Goal: Transaction & Acquisition: Book appointment/travel/reservation

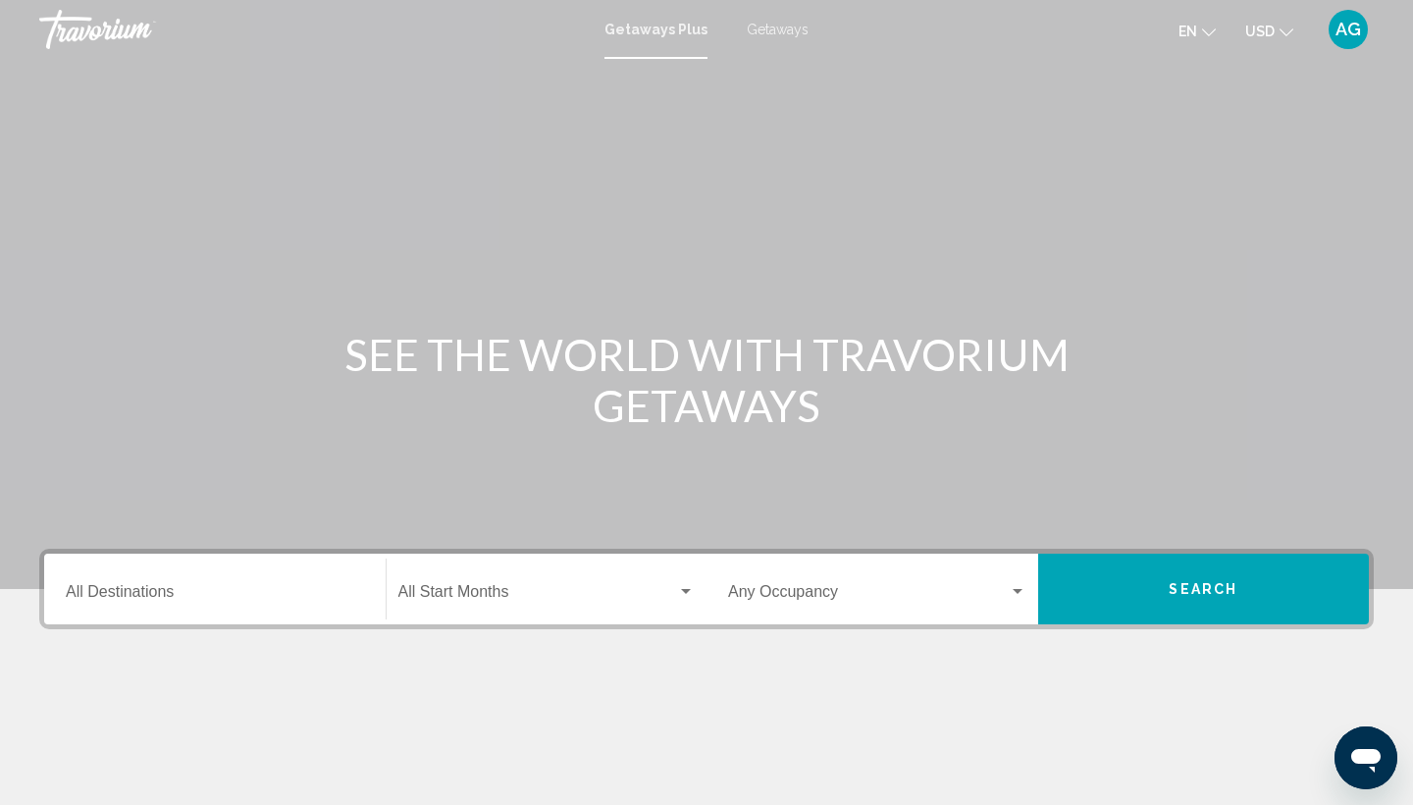
click at [1280, 31] on icon "Change currency" at bounding box center [1287, 33] width 14 height 14
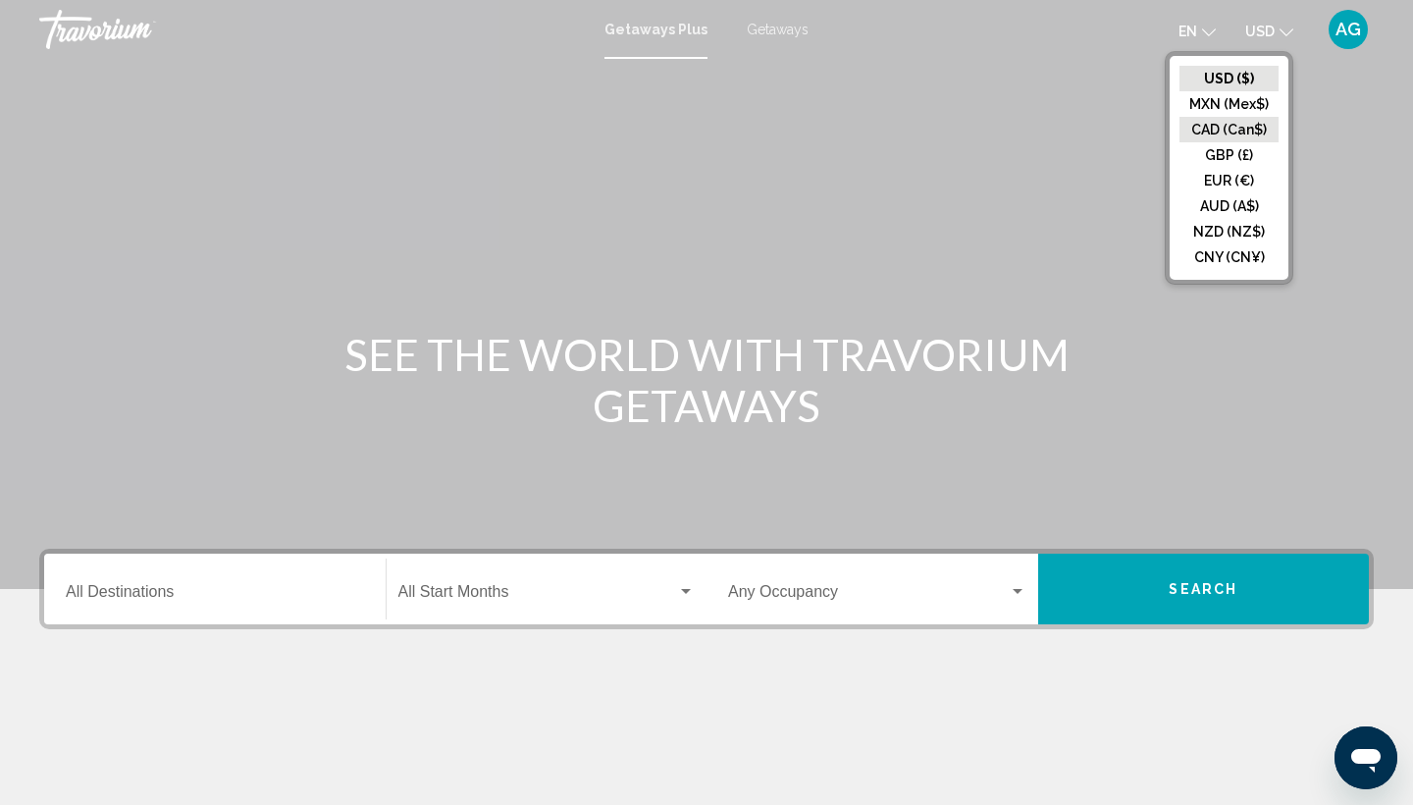
click at [1234, 129] on button "CAD (Can$)" at bounding box center [1229, 130] width 99 height 26
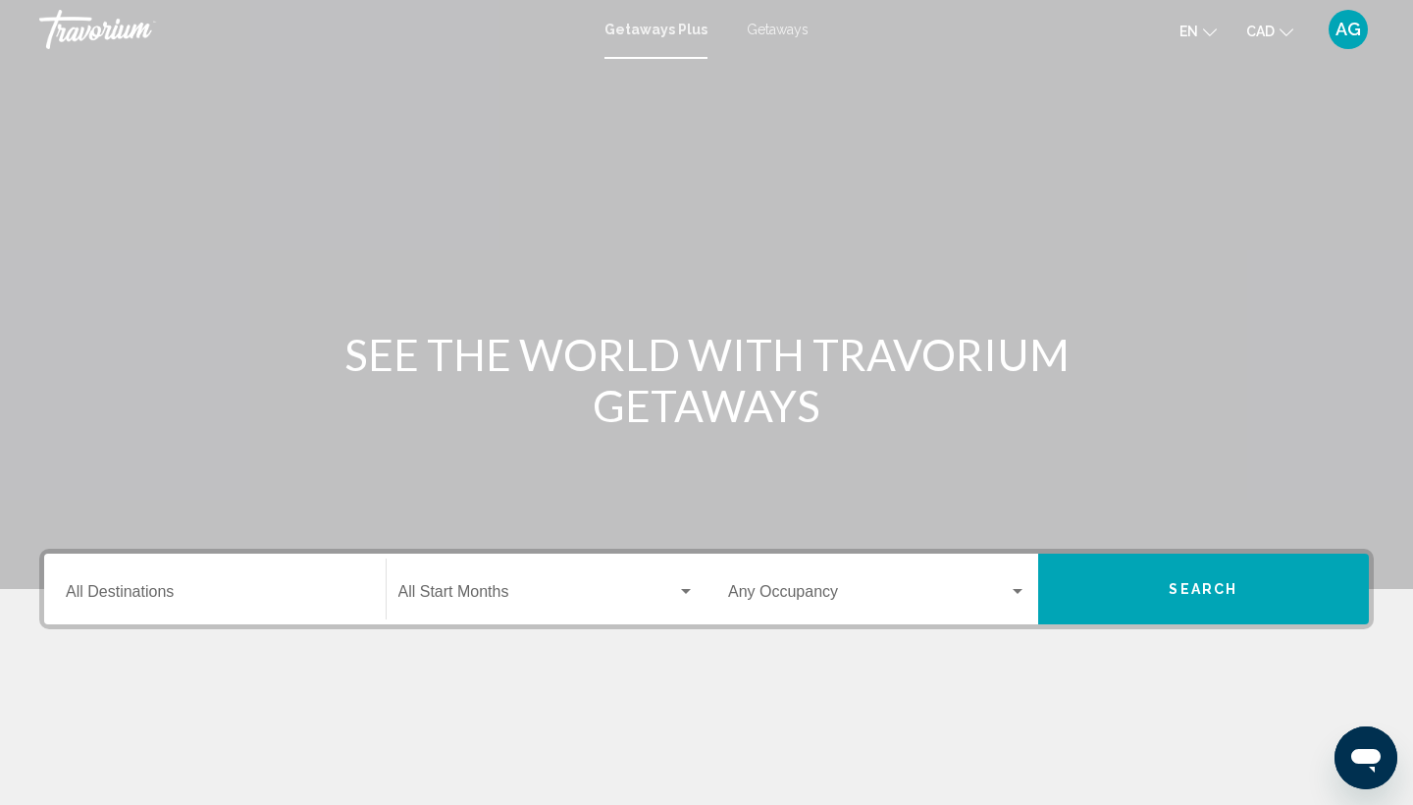
click at [785, 30] on span "Getaways" at bounding box center [778, 30] width 62 height 16
click at [193, 590] on input "Destination All Destinations" at bounding box center [215, 596] width 298 height 18
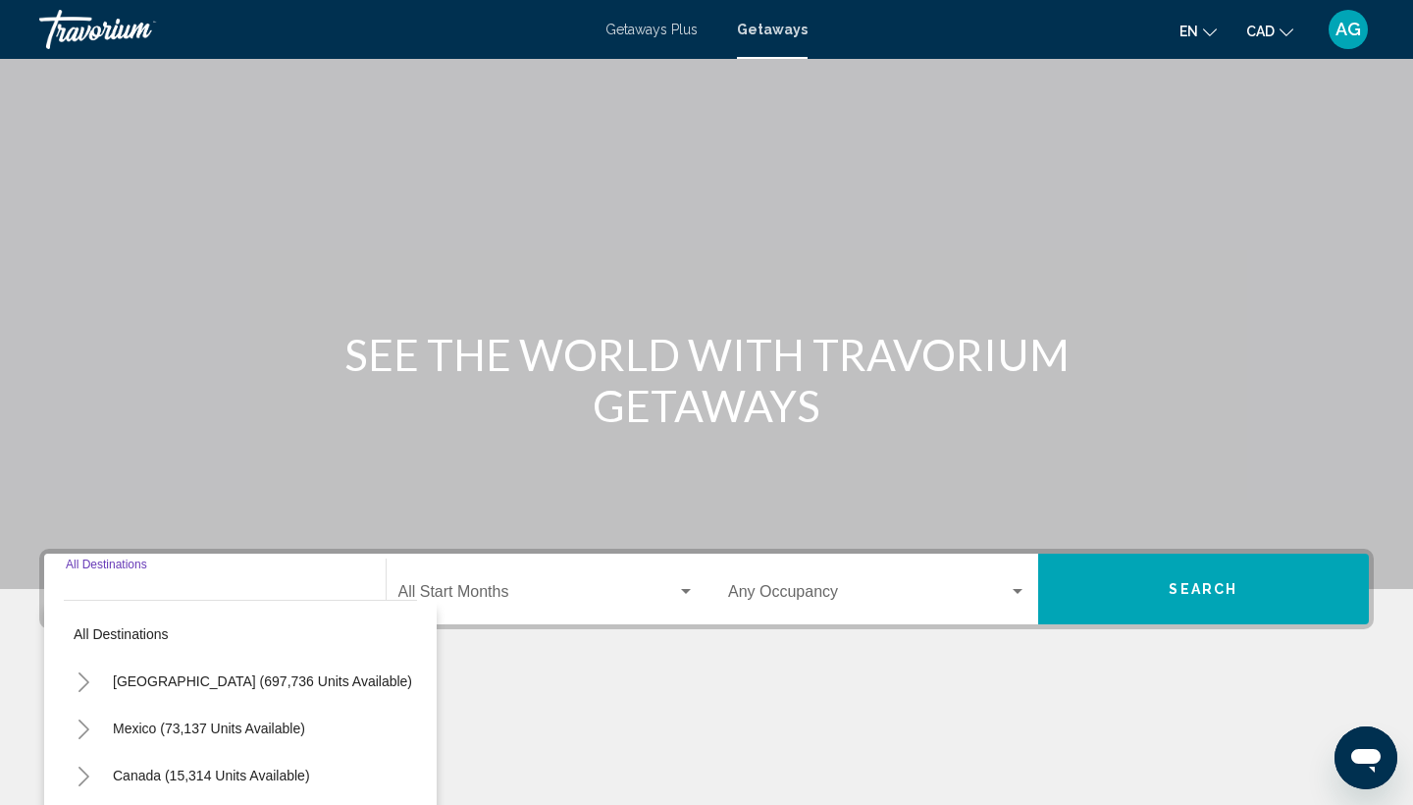
scroll to position [261, 0]
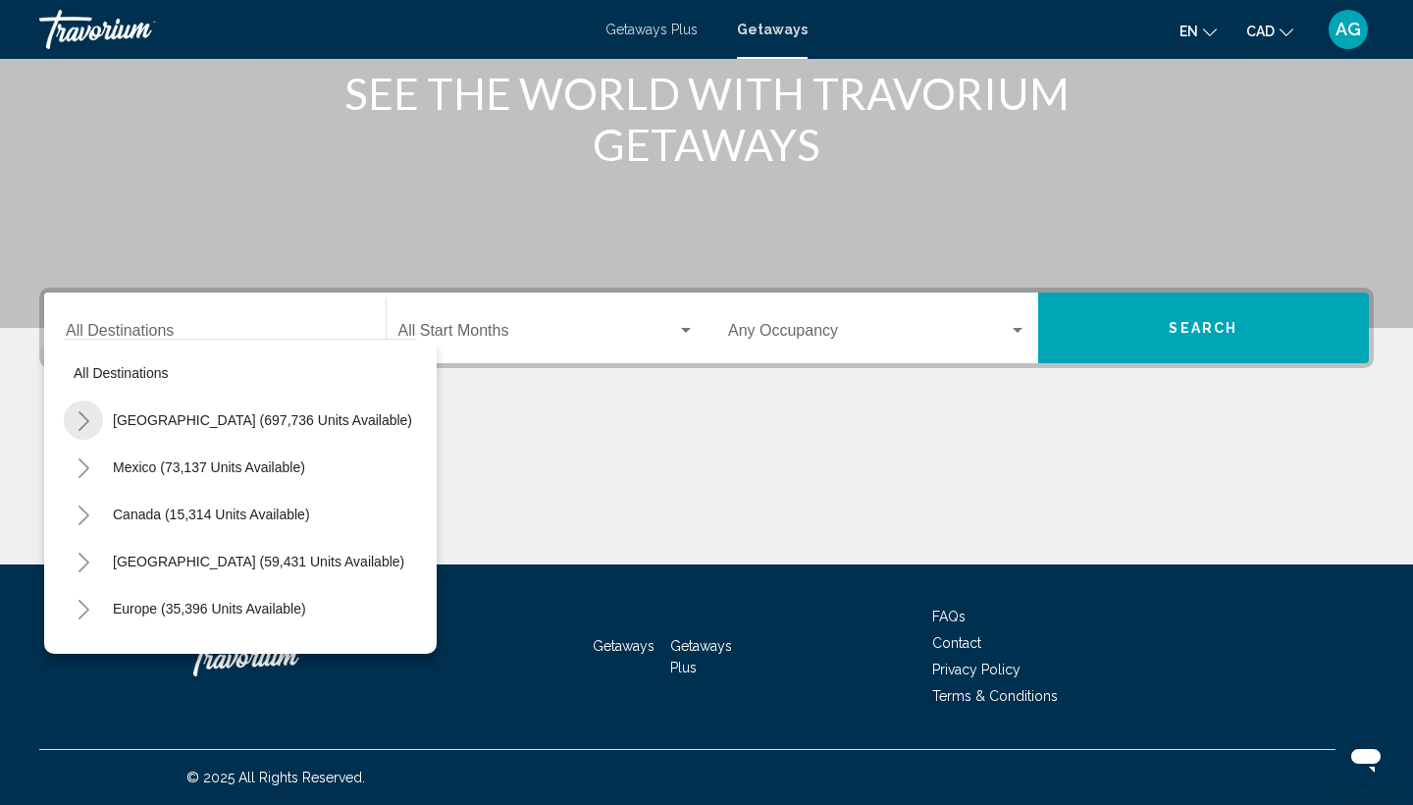
click at [91, 426] on button "Toggle United States (697,736 units available)" at bounding box center [83, 419] width 39 height 39
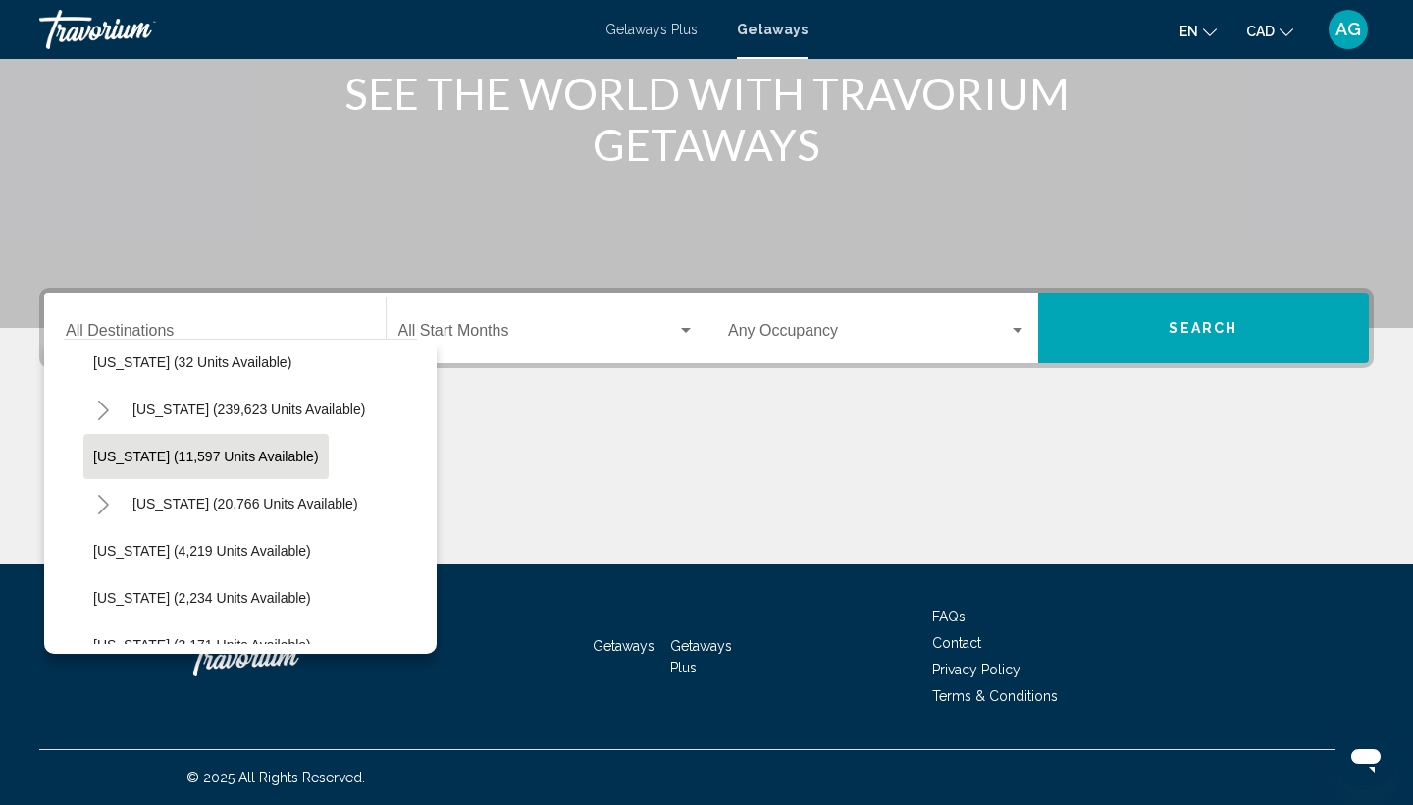
scroll to position [389, 0]
click at [106, 499] on icon "Toggle Hawaii (20,766 units available)" at bounding box center [103, 504] width 15 height 20
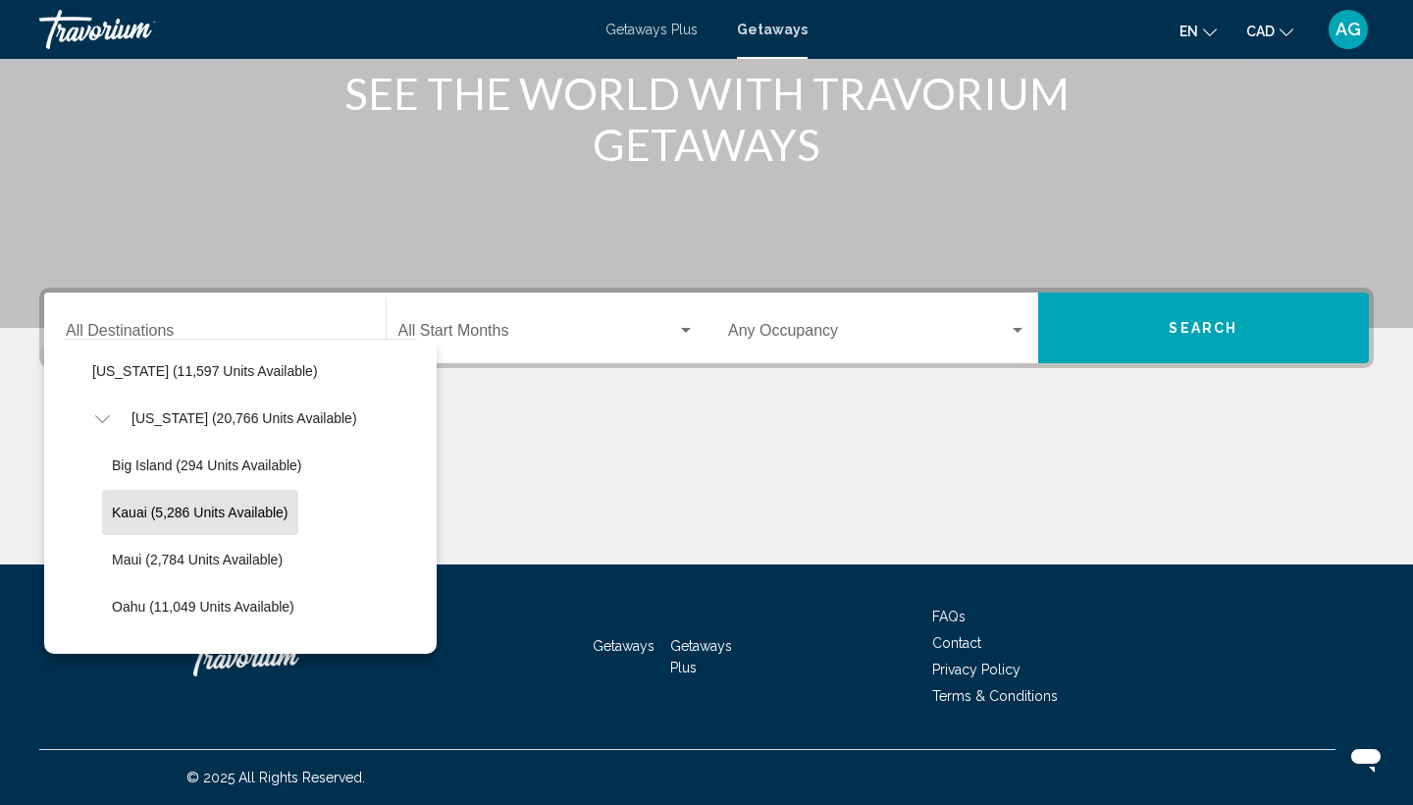
scroll to position [475, 1]
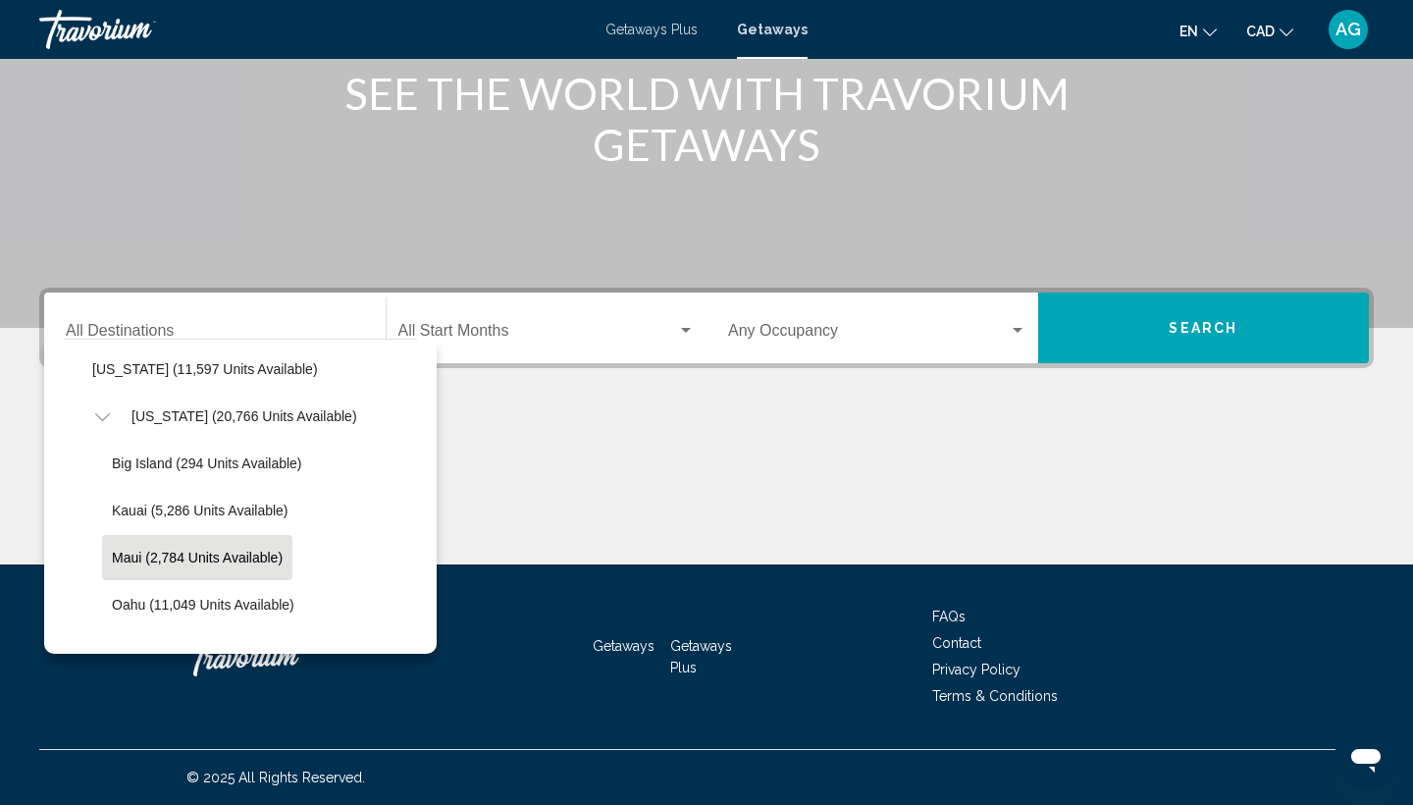
click at [141, 556] on span "Maui (2,784 units available)" at bounding box center [197, 558] width 171 height 16
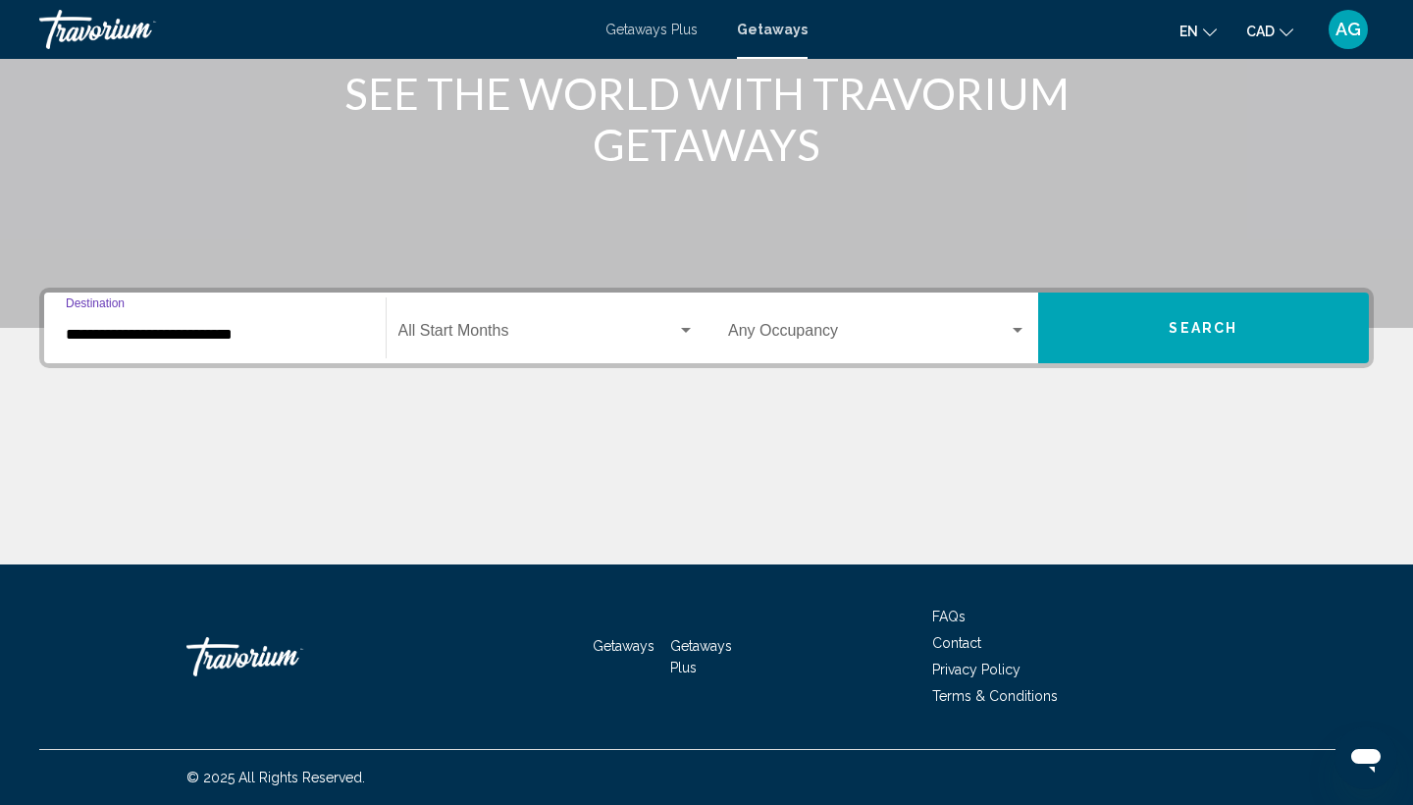
click at [188, 338] on input "**********" at bounding box center [215, 335] width 298 height 18
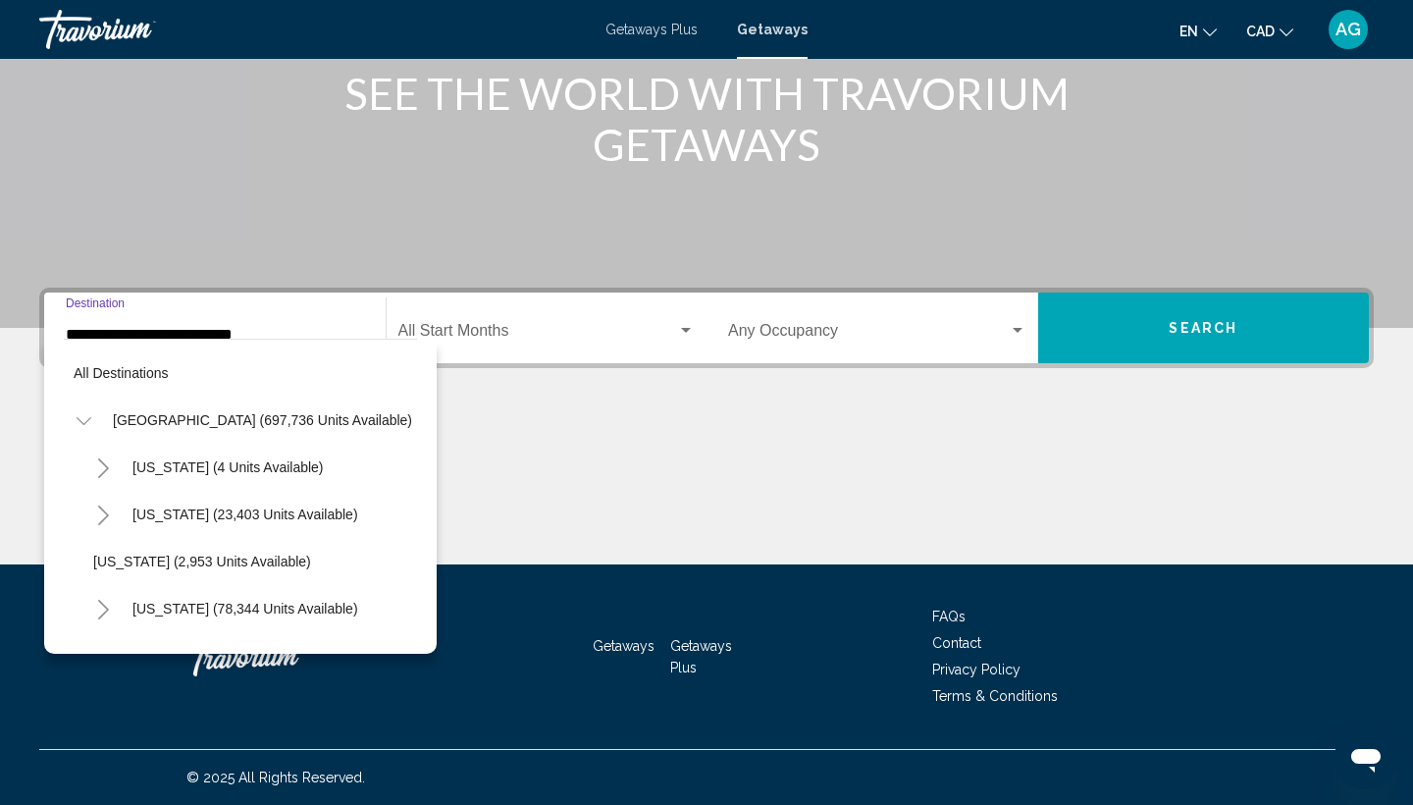
scroll to position [541, 0]
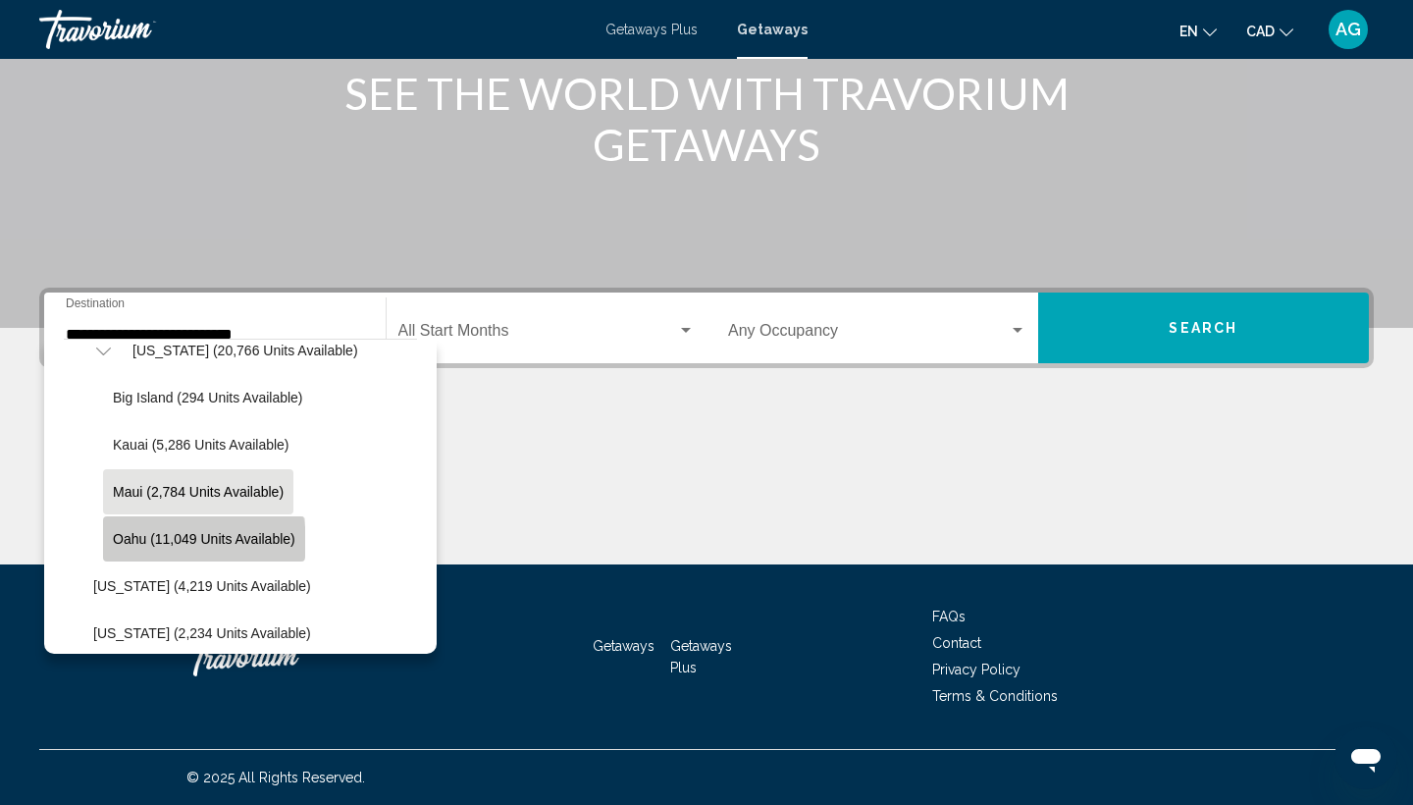
click at [187, 542] on span "Oahu (11,049 units available)" at bounding box center [204, 539] width 183 height 16
type input "**********"
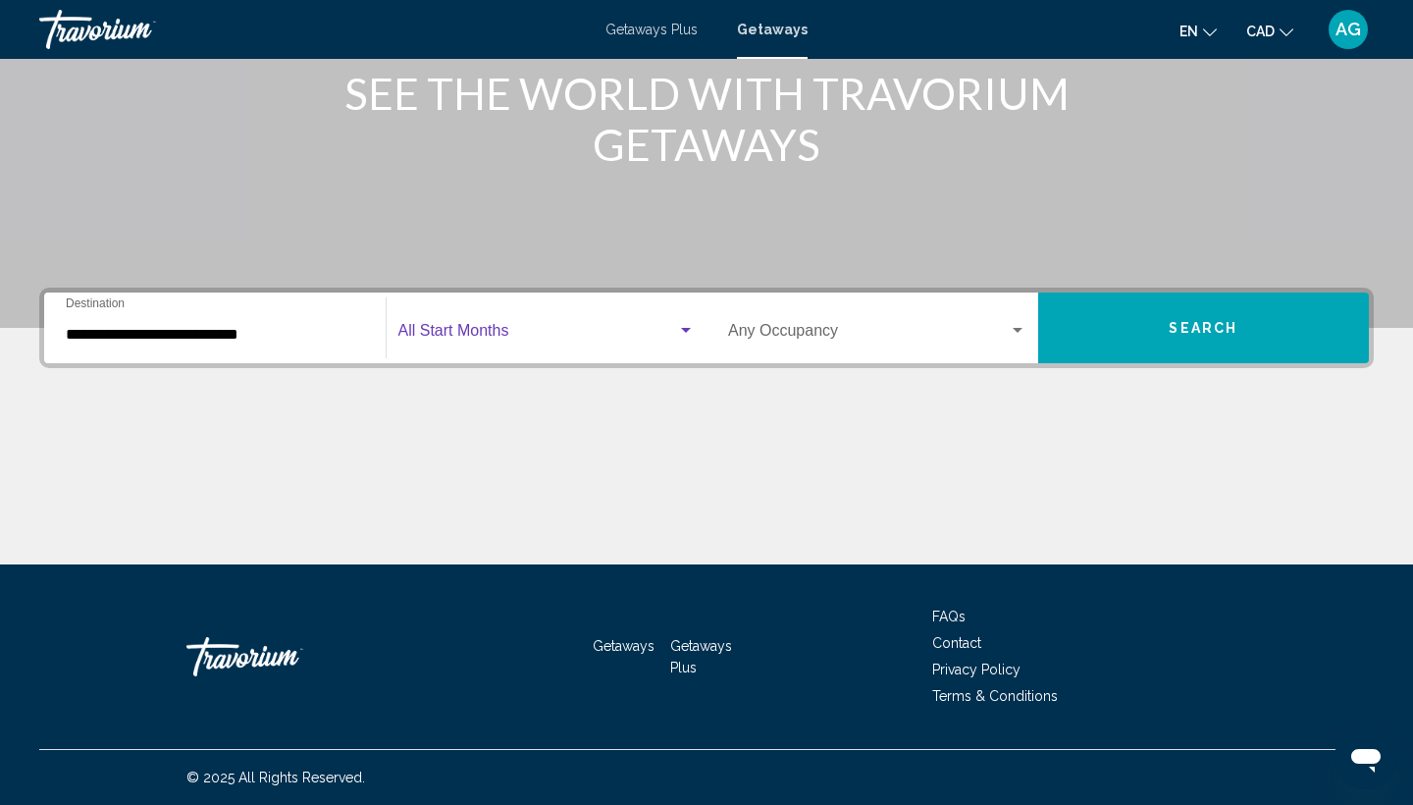
click at [486, 340] on span "Search widget" at bounding box center [539, 335] width 280 height 18
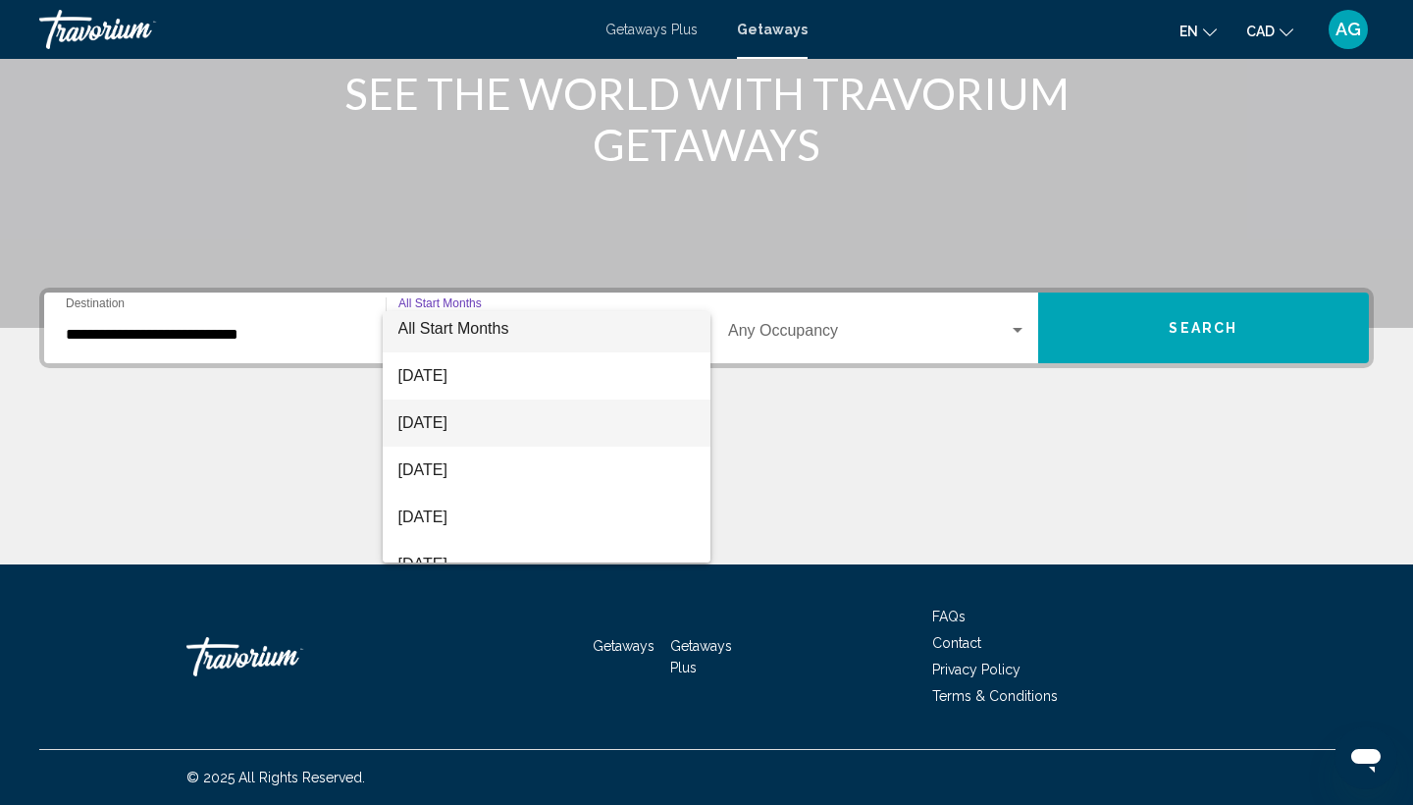
scroll to position [3, 0]
click at [481, 423] on span "[DATE]" at bounding box center [547, 425] width 297 height 47
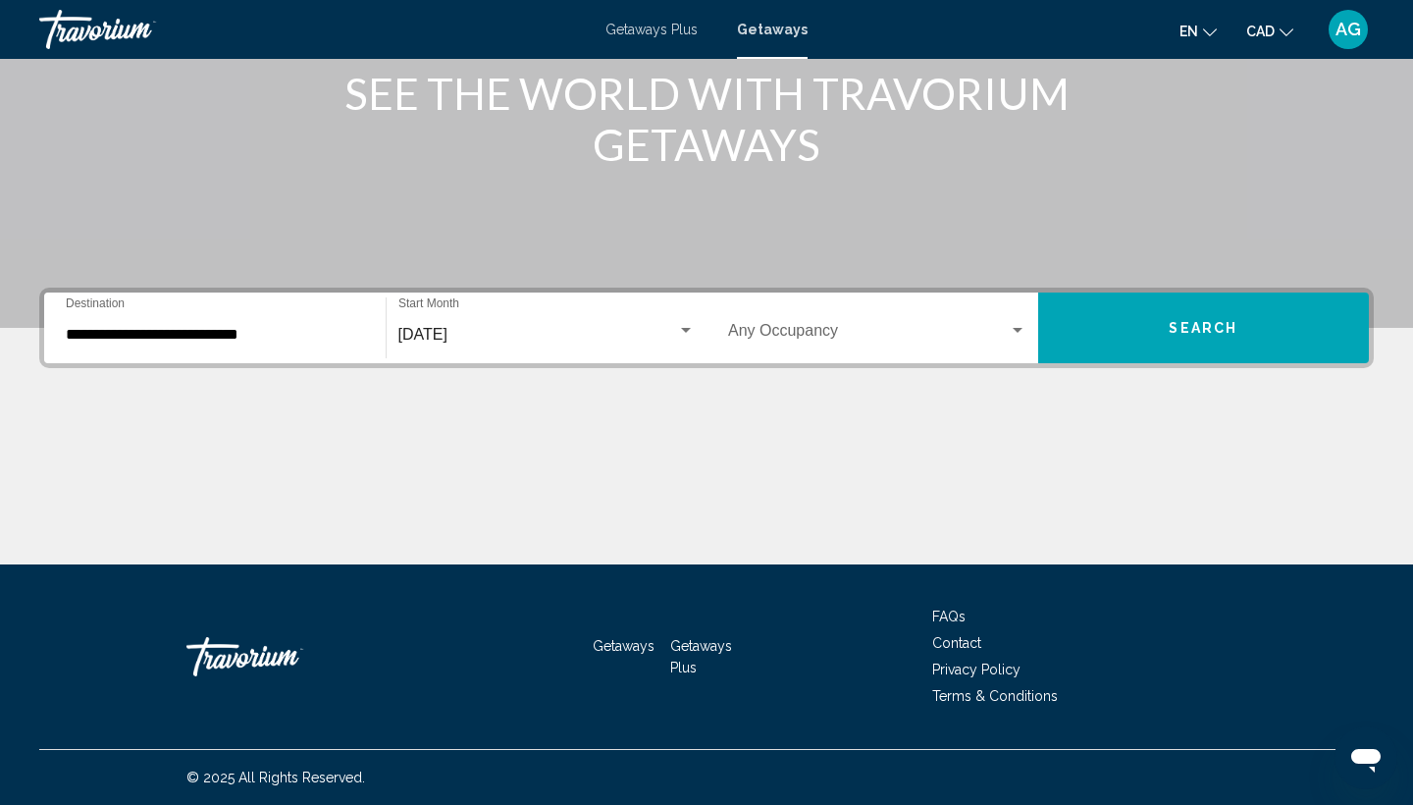
click at [526, 324] on div "[DATE] Start Month All Start Months" at bounding box center [547, 328] width 297 height 62
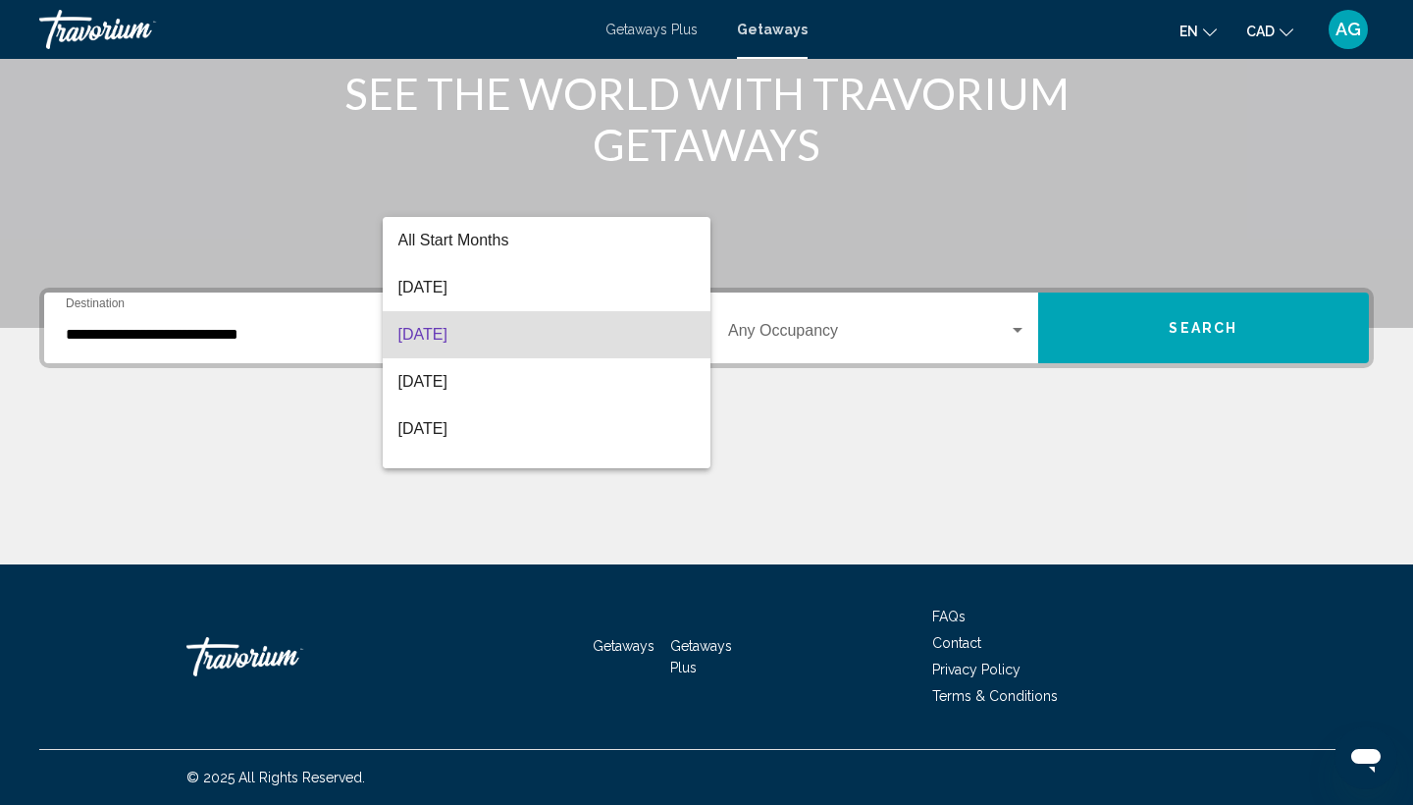
click at [878, 395] on div at bounding box center [706, 402] width 1413 height 805
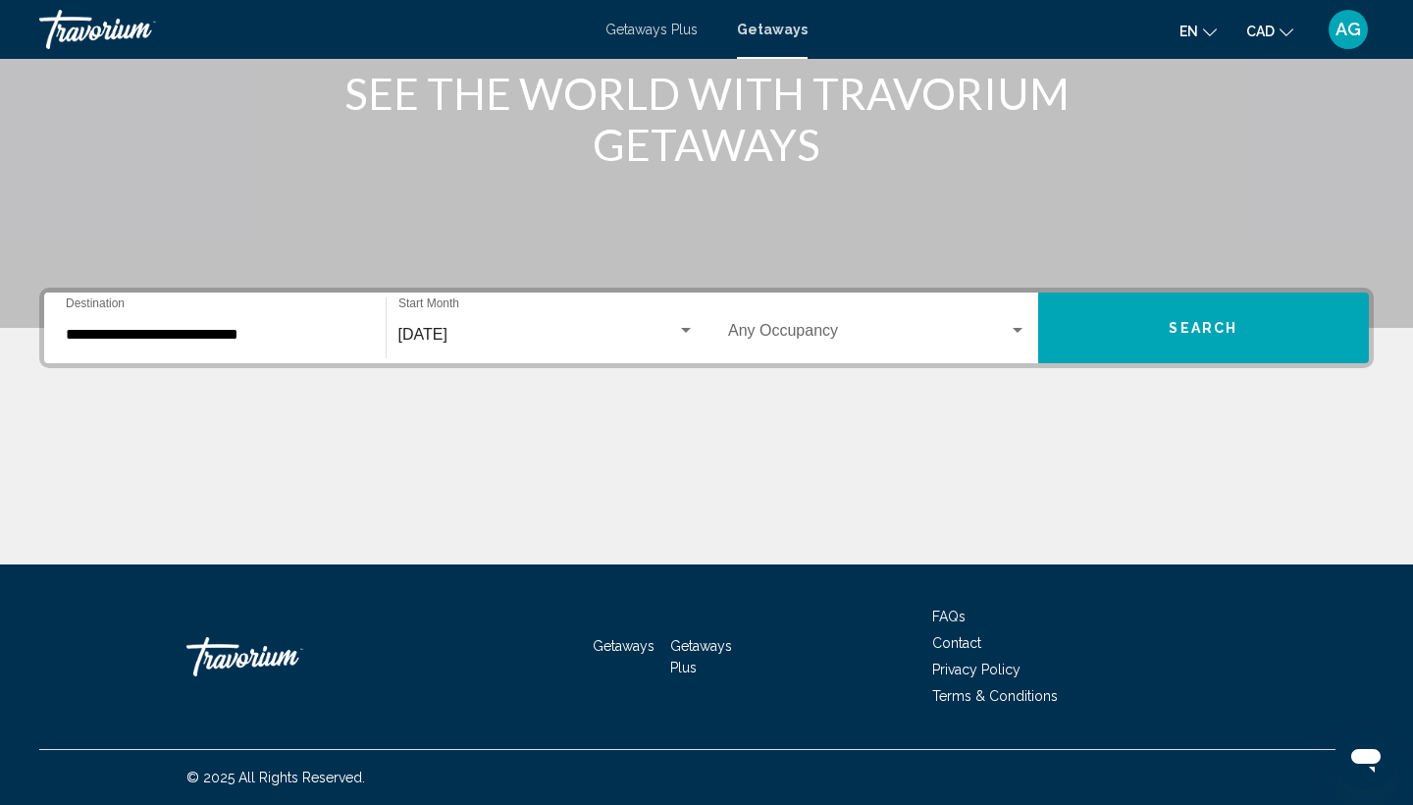
click at [837, 320] on div "Occupancy Any Occupancy" at bounding box center [877, 328] width 298 height 62
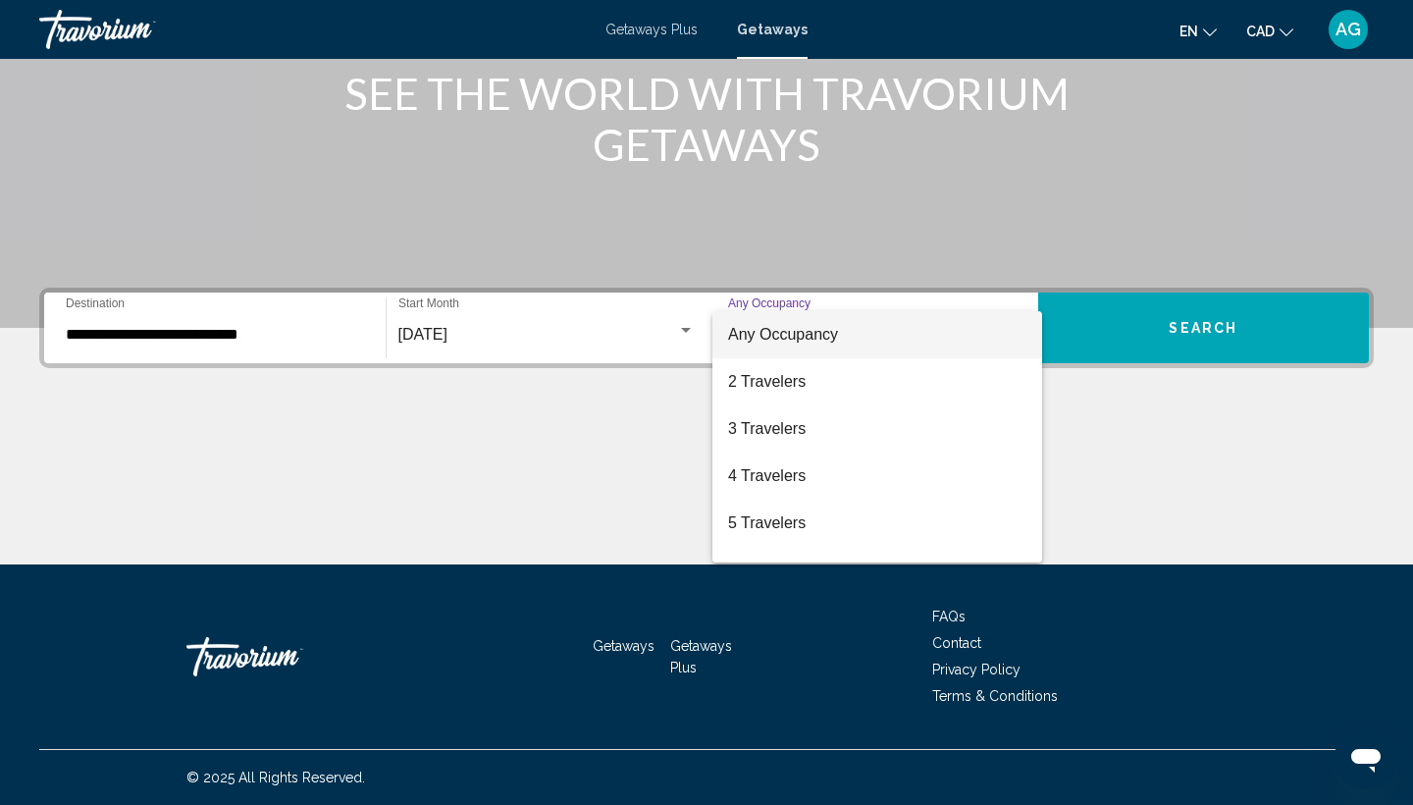
click at [1221, 494] on div at bounding box center [706, 402] width 1413 height 805
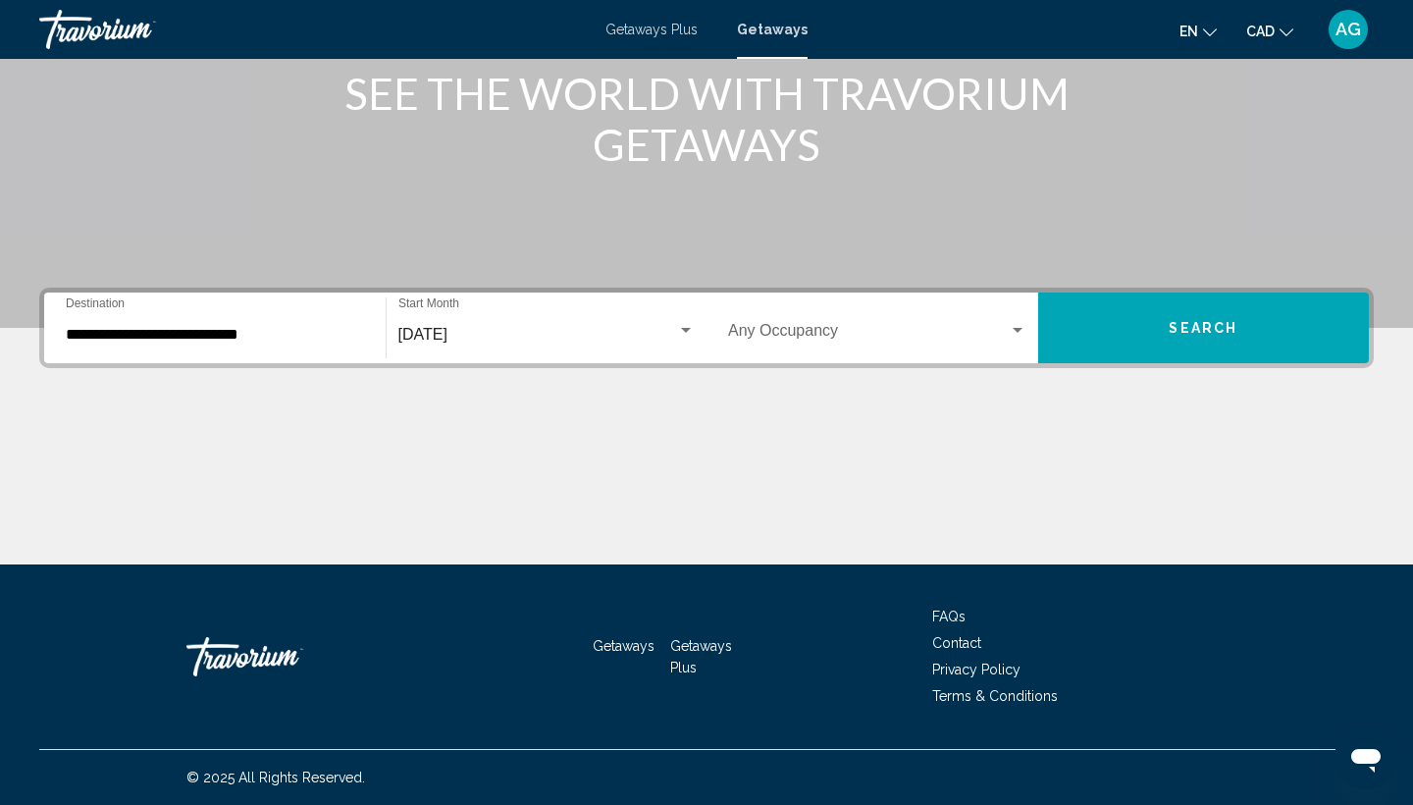
click at [1204, 341] on button "Search" at bounding box center [1205, 328] width 332 height 71
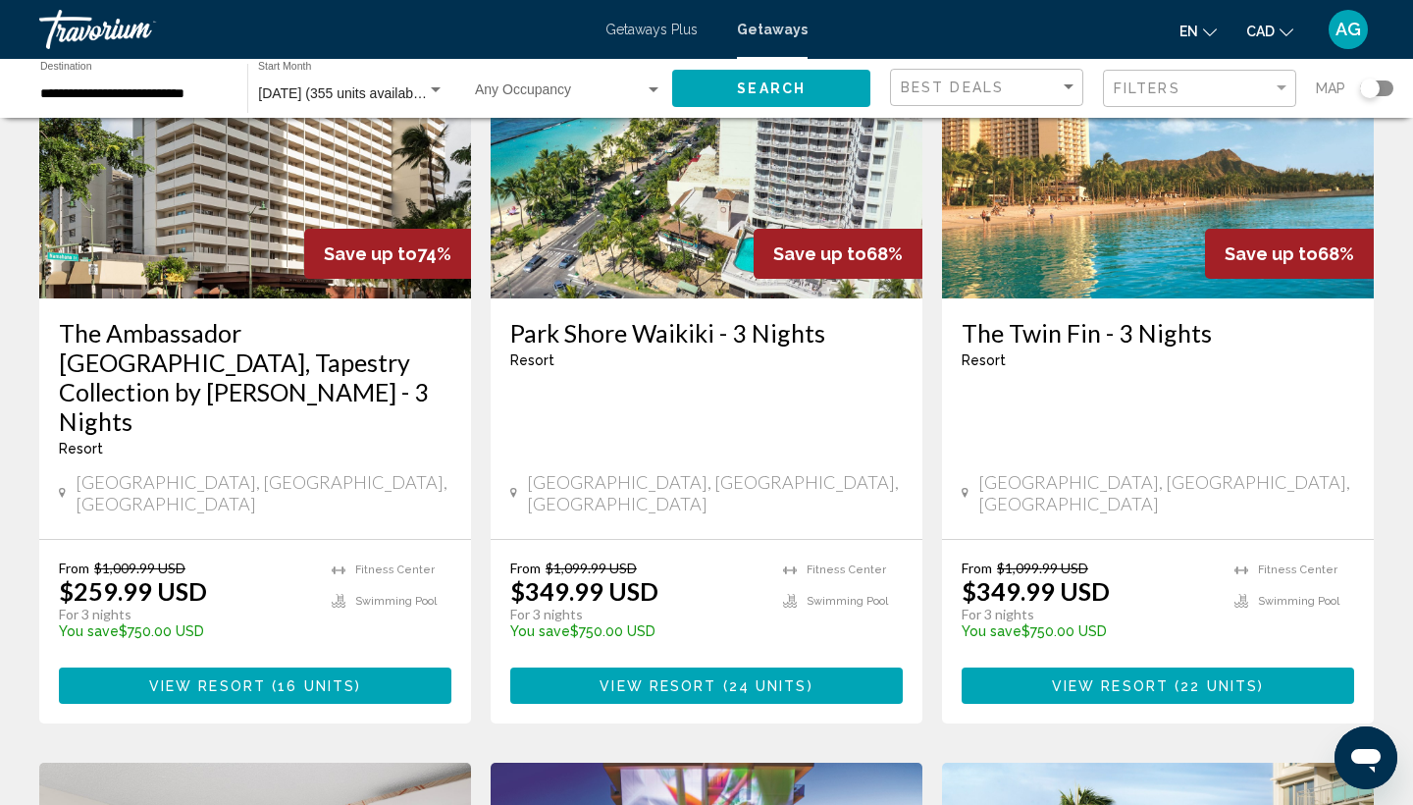
scroll to position [221, 0]
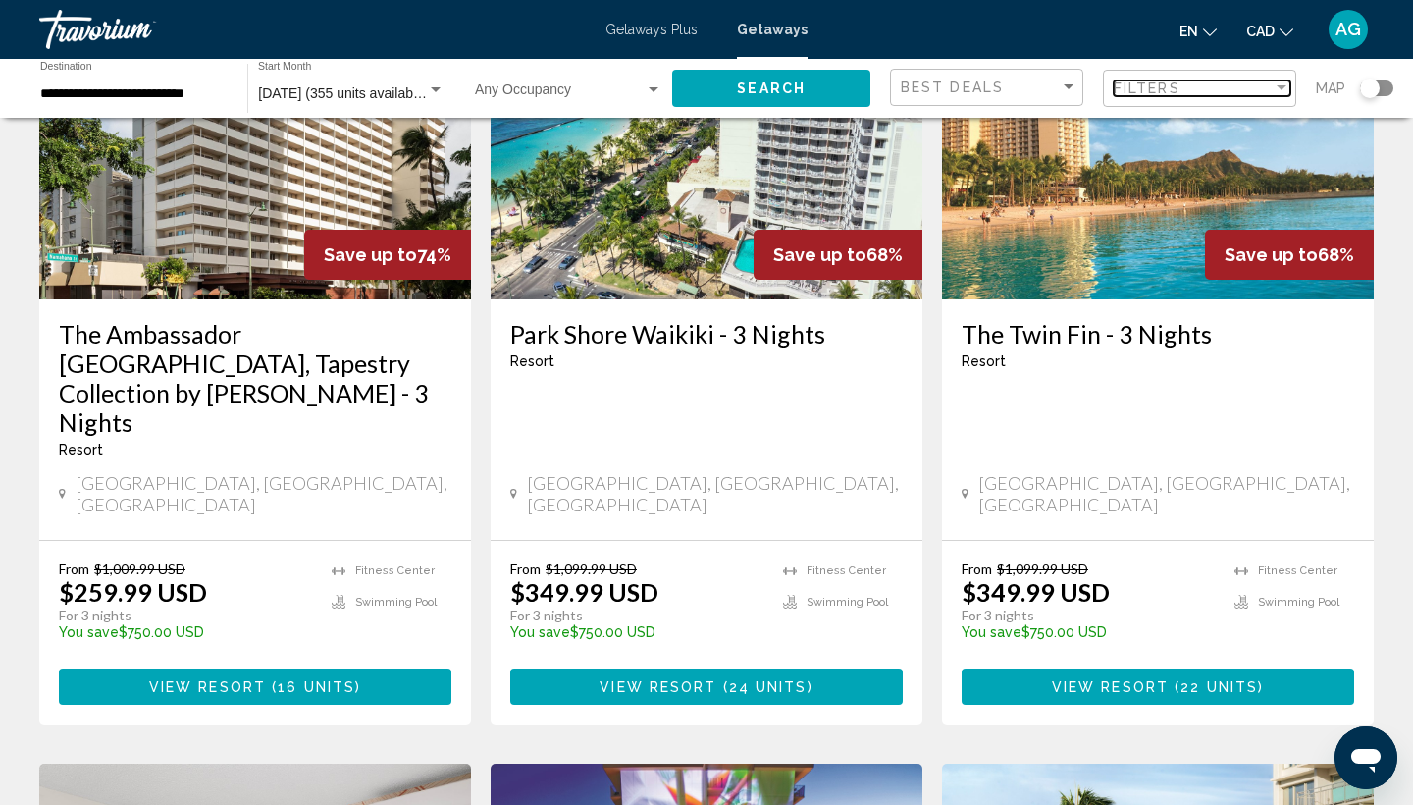
click at [1142, 87] on span "Filters" at bounding box center [1147, 88] width 67 height 16
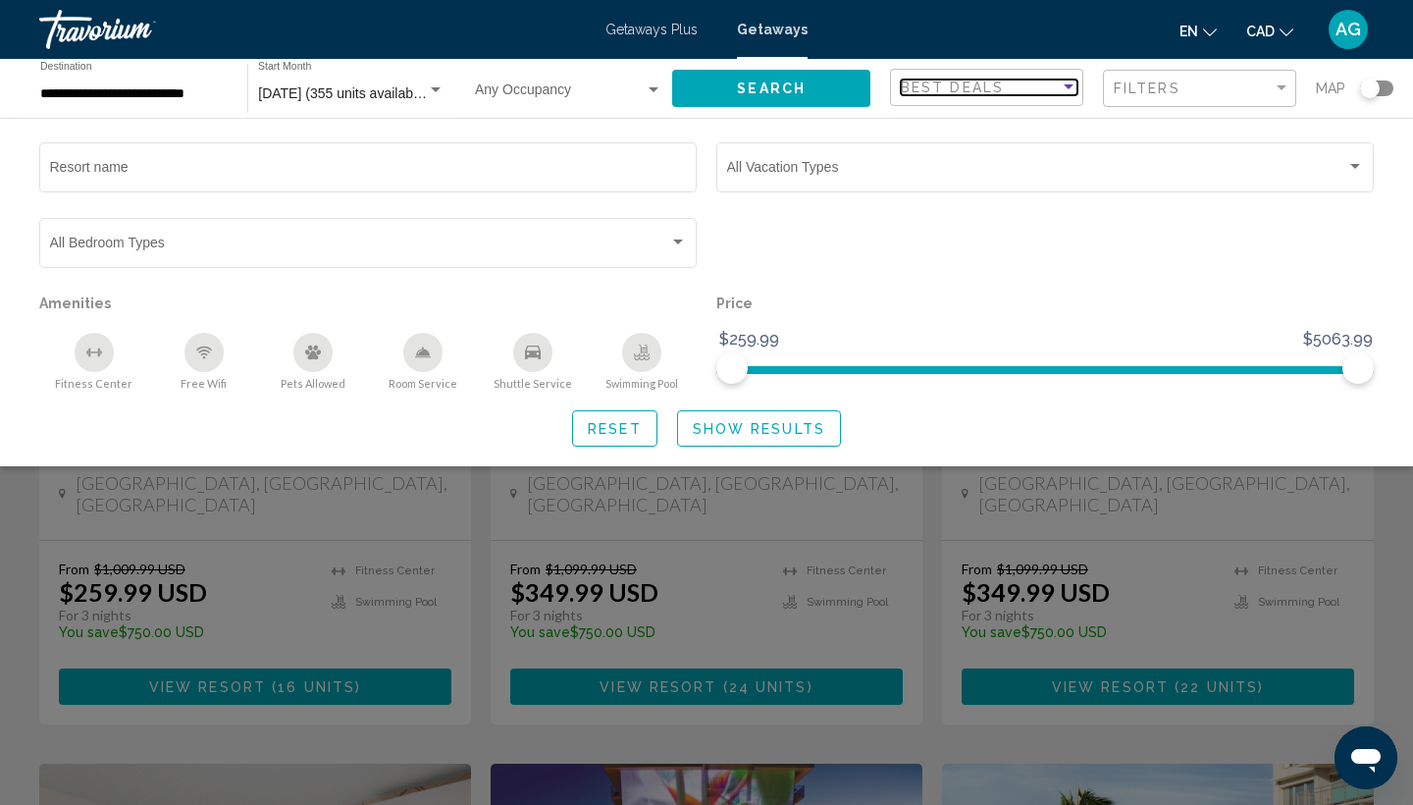
click at [1011, 86] on div "Best Deals" at bounding box center [980, 88] width 159 height 16
click at [1174, 69] on div at bounding box center [706, 402] width 1413 height 805
click at [1174, 100] on div "Filters" at bounding box center [1202, 89] width 177 height 36
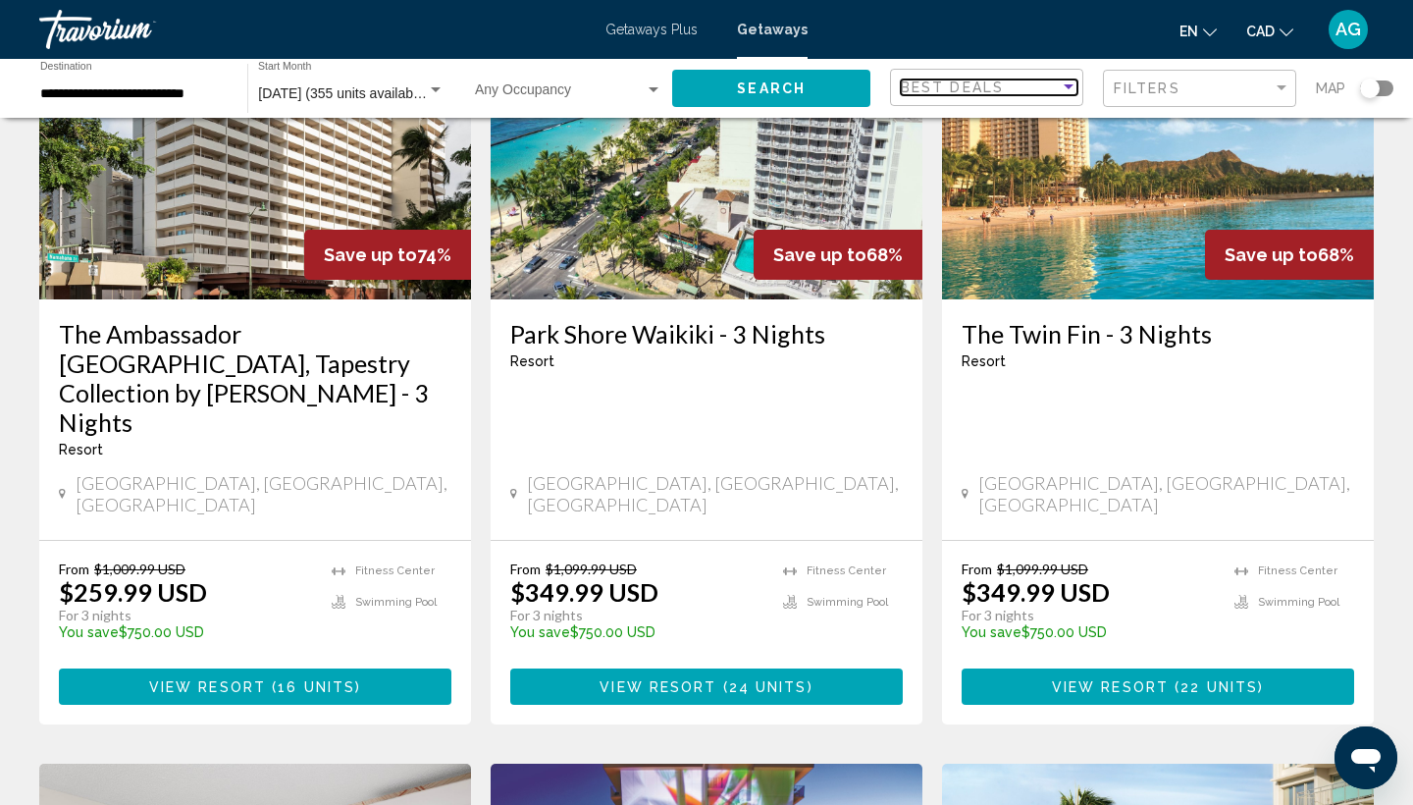
click at [988, 85] on span "Best Deals" at bounding box center [952, 88] width 103 height 16
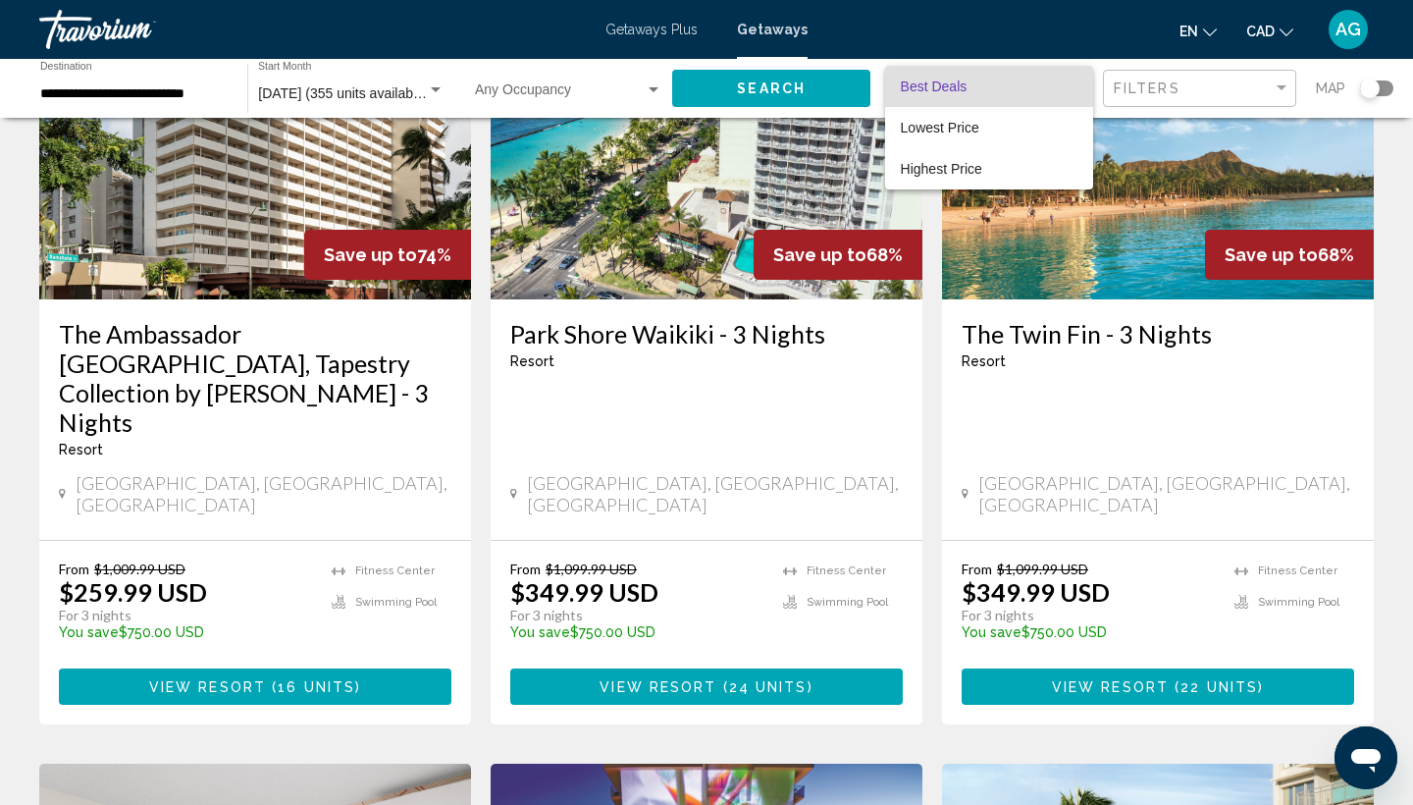
click at [1222, 81] on div at bounding box center [706, 402] width 1413 height 805
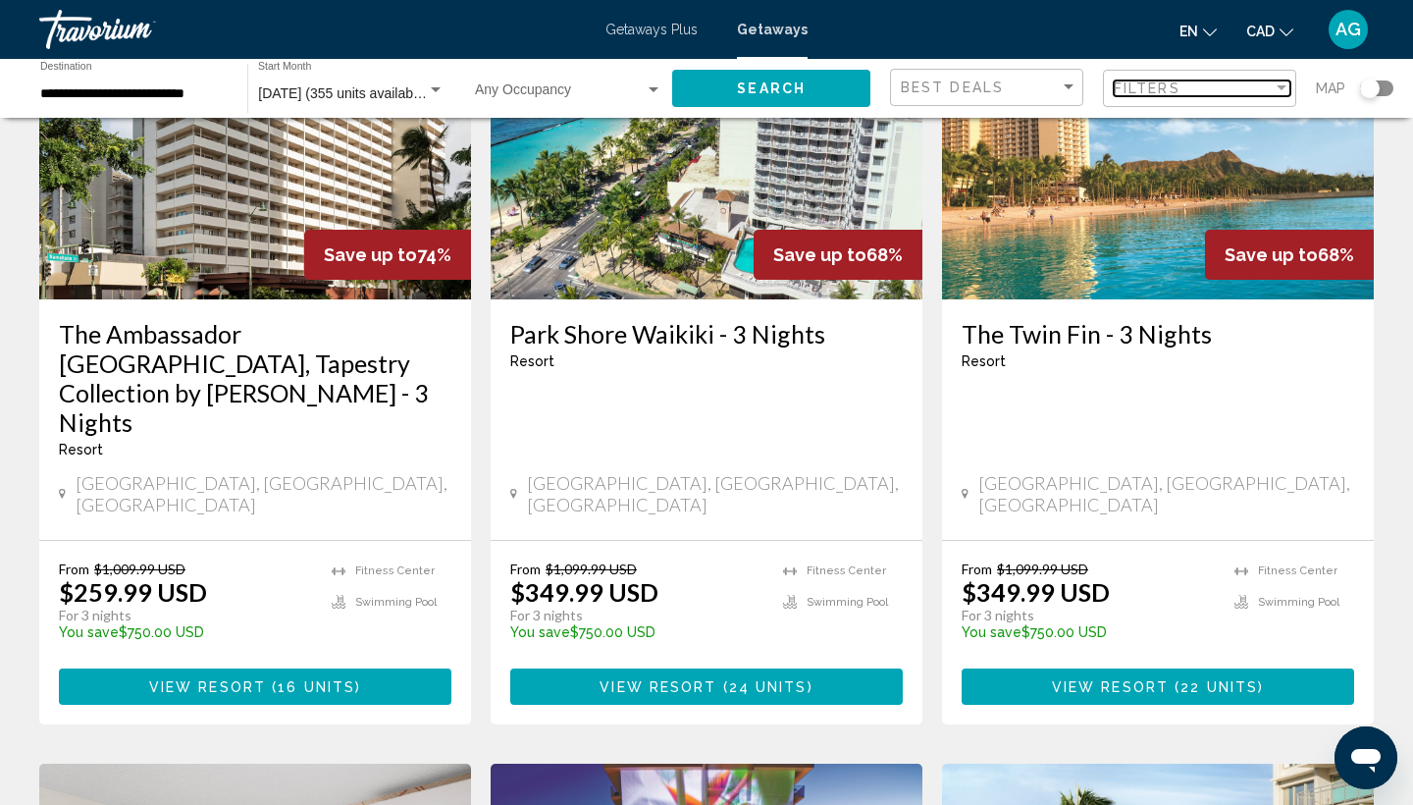
click at [1217, 90] on div "Filters" at bounding box center [1193, 88] width 159 height 16
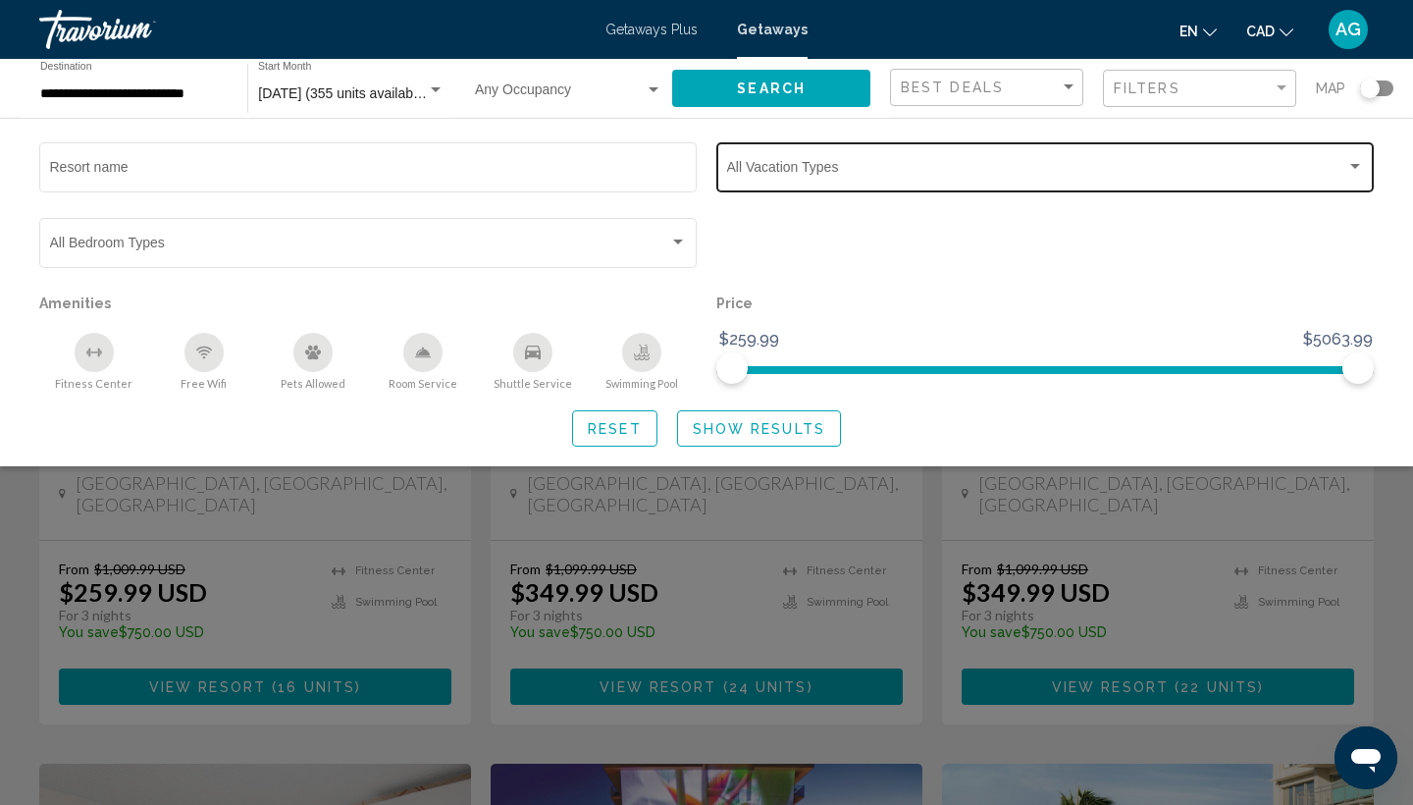
click at [1063, 177] on span "Search widget" at bounding box center [1036, 171] width 619 height 16
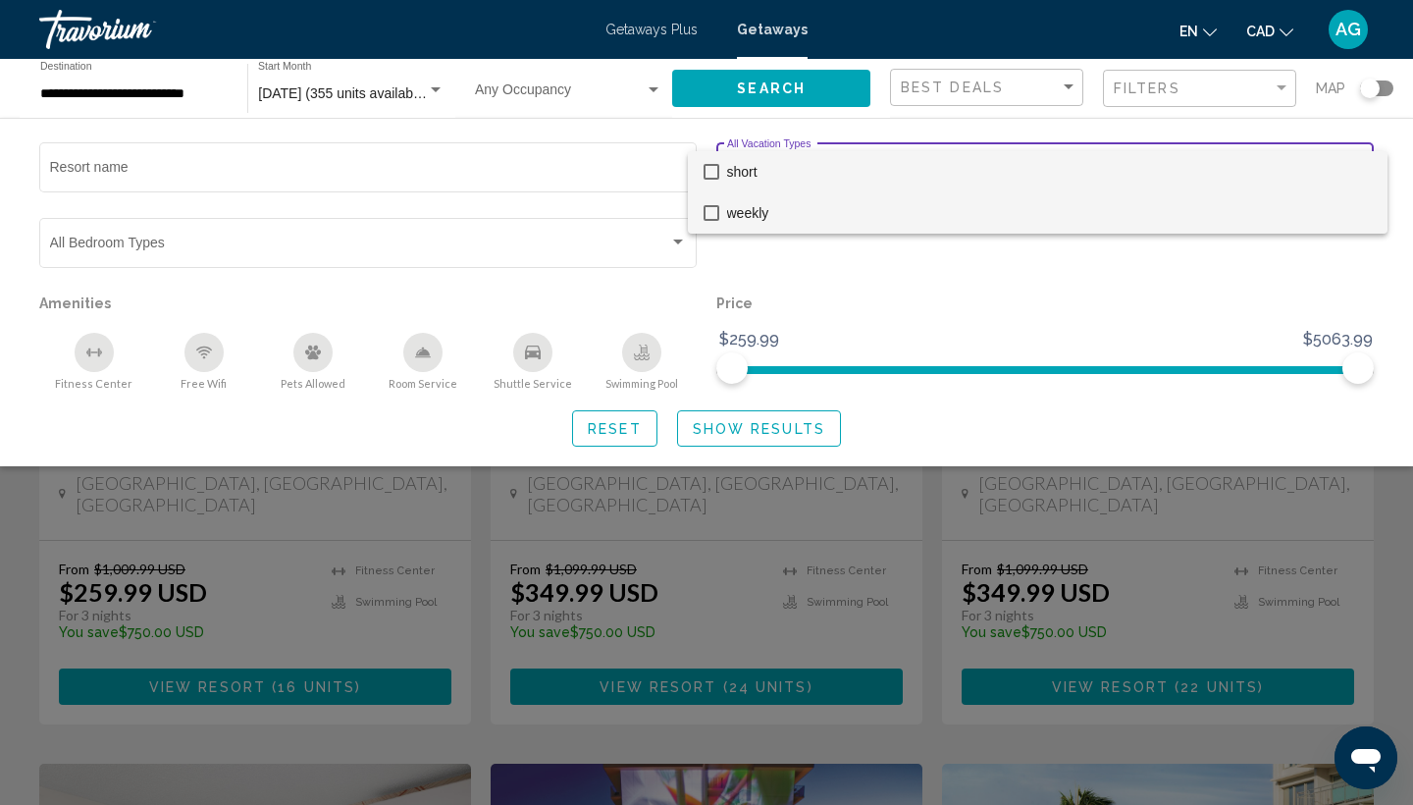
click at [994, 224] on span "weekly" at bounding box center [1049, 212] width 645 height 41
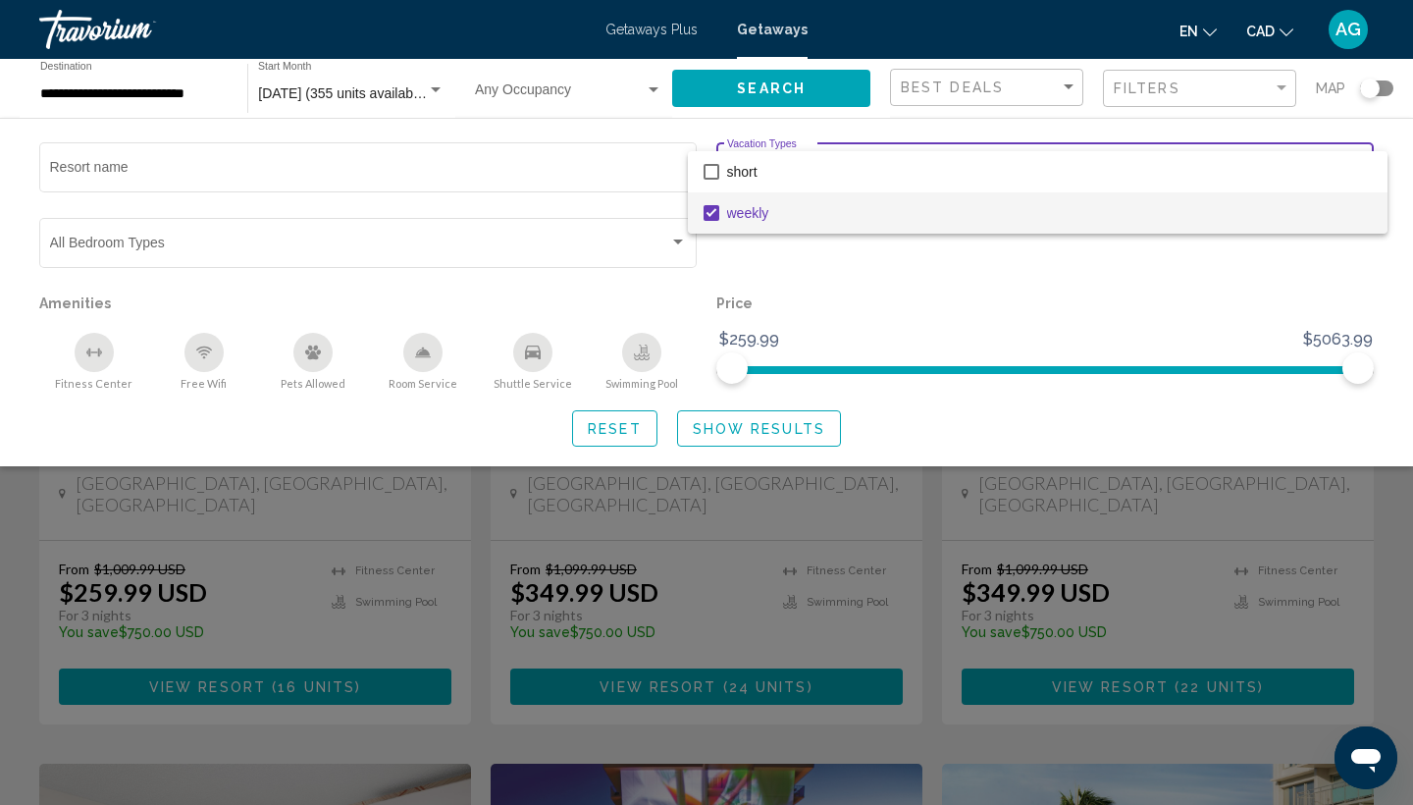
click at [735, 442] on div at bounding box center [706, 402] width 1413 height 805
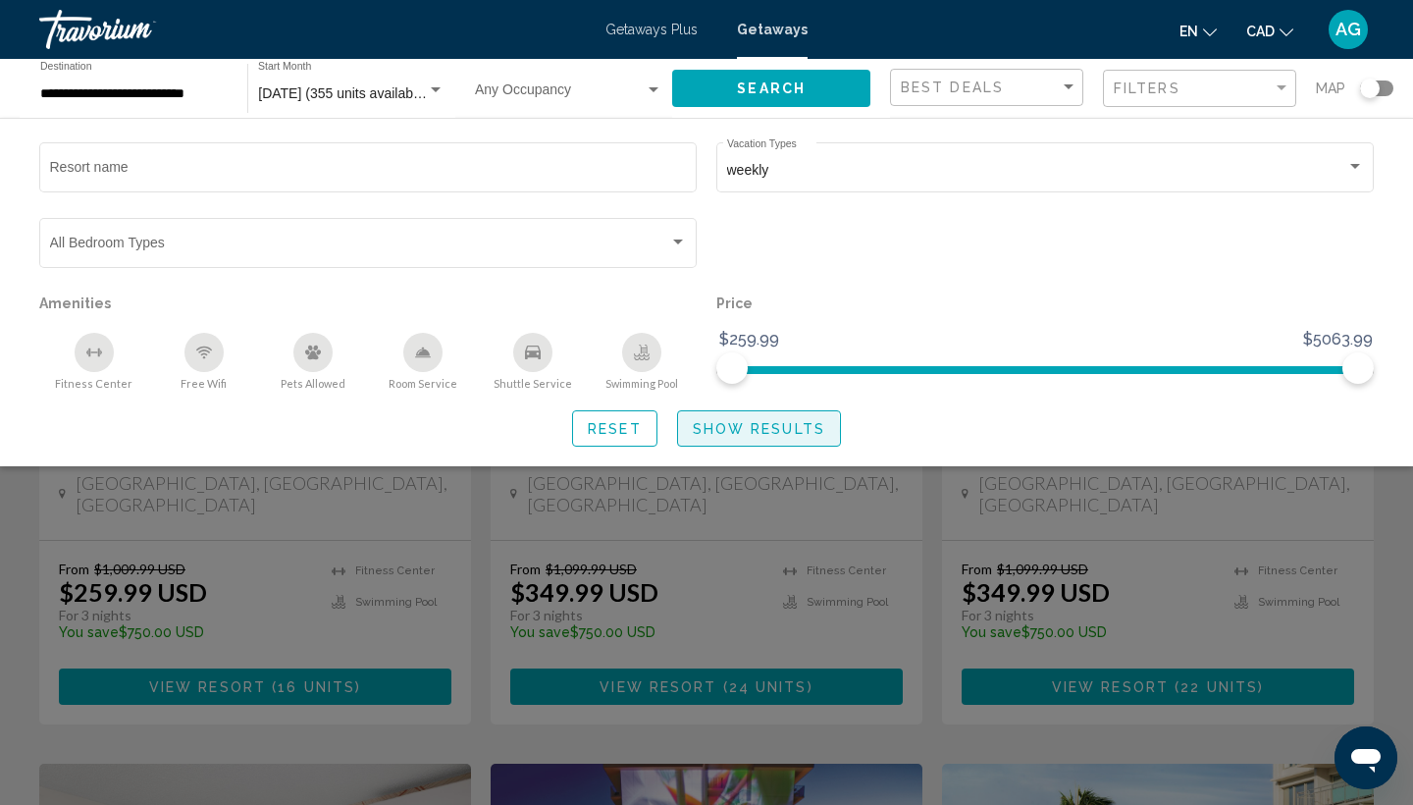
click at [735, 436] on span "Show Results" at bounding box center [759, 429] width 133 height 16
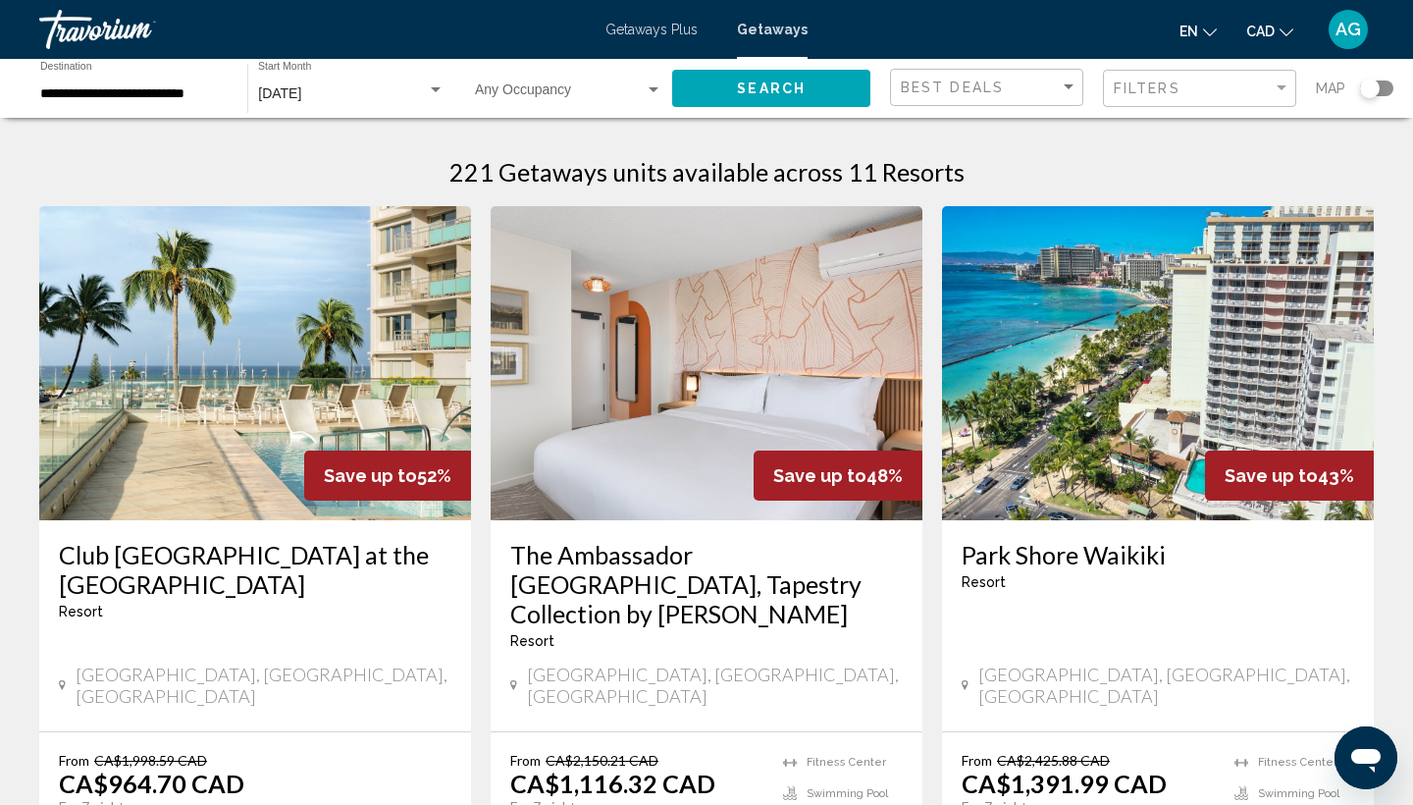
click at [447, 85] on div "[DATE] Start Month All Start Months" at bounding box center [351, 89] width 207 height 54
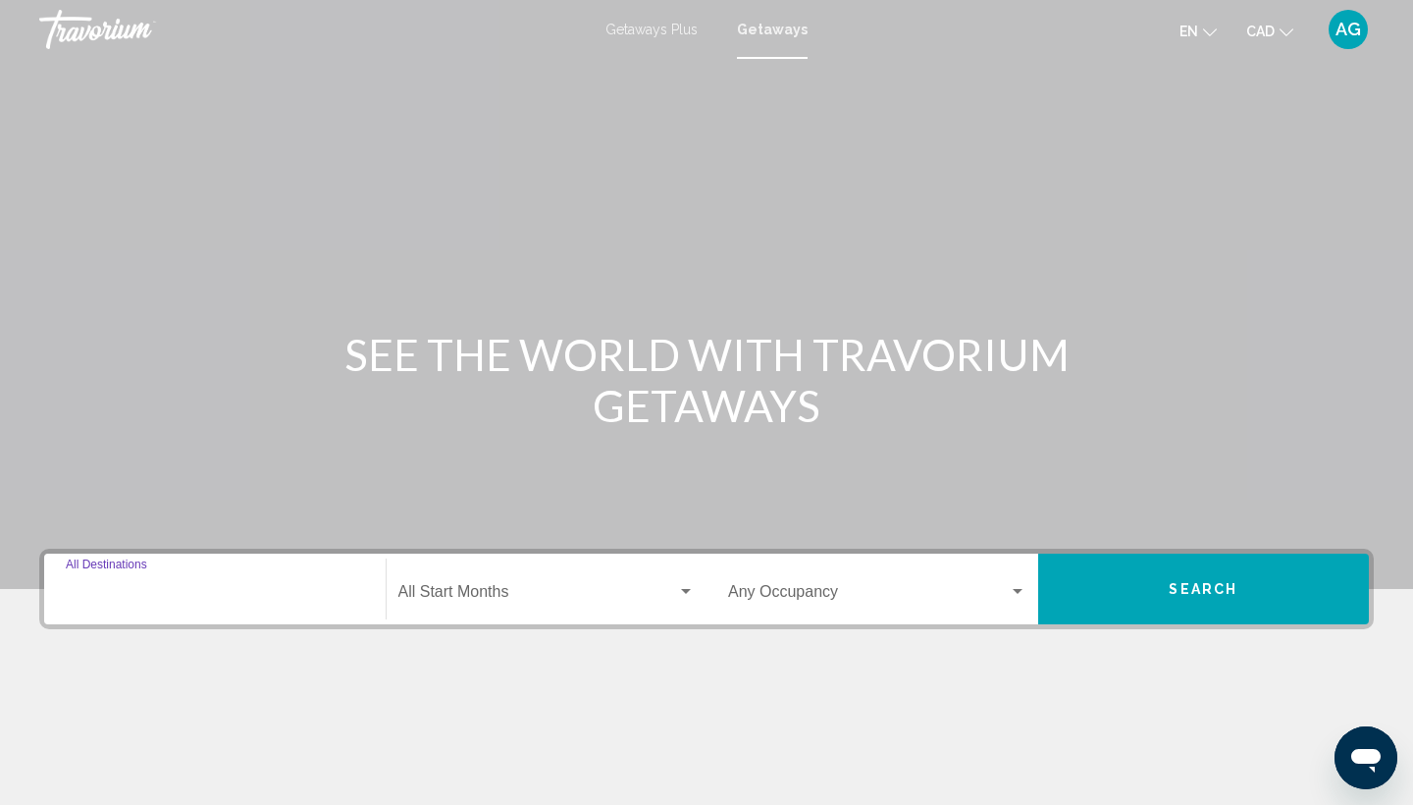
click at [200, 587] on input "Destination All Destinations" at bounding box center [215, 596] width 298 height 18
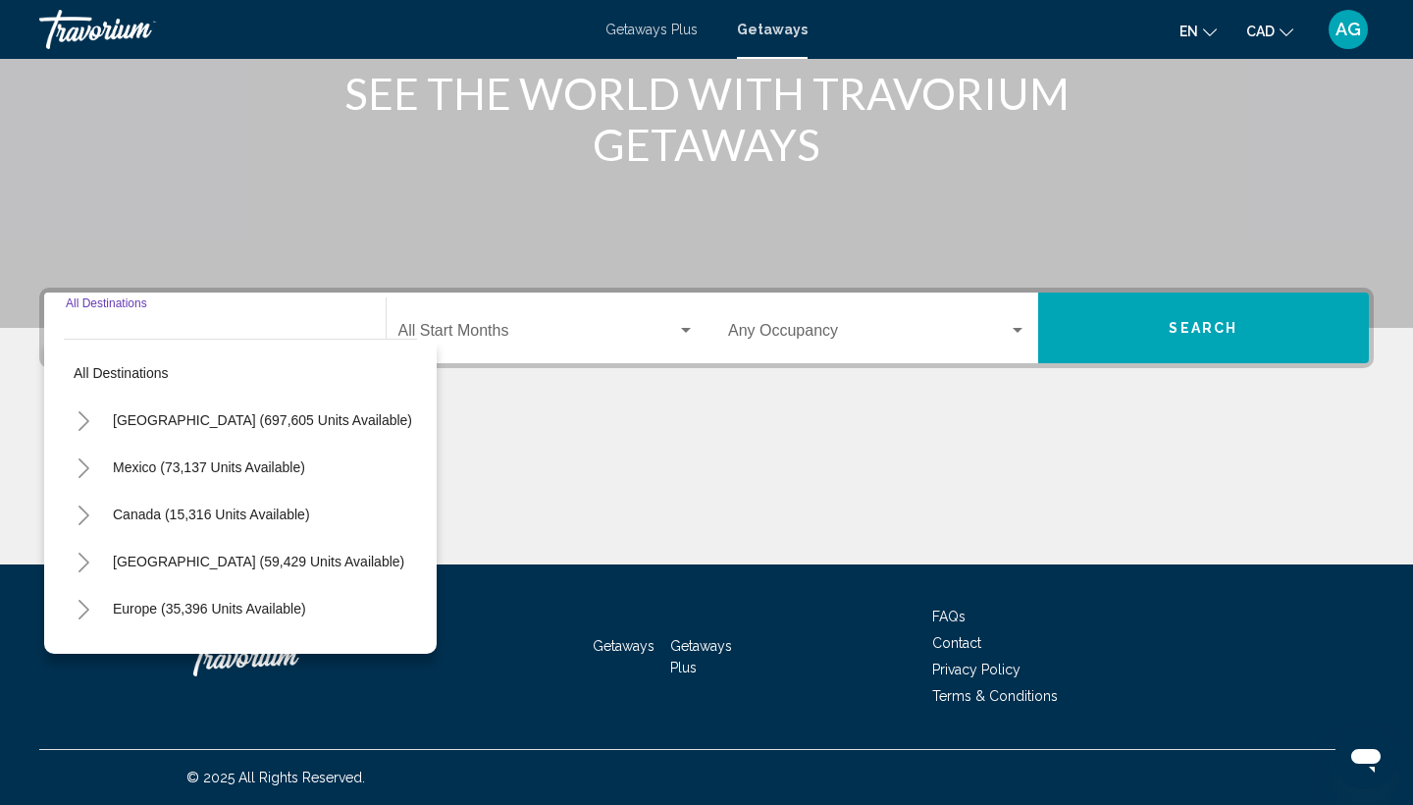
click at [85, 423] on icon "Toggle United States (697,605 units available)" at bounding box center [84, 421] width 15 height 20
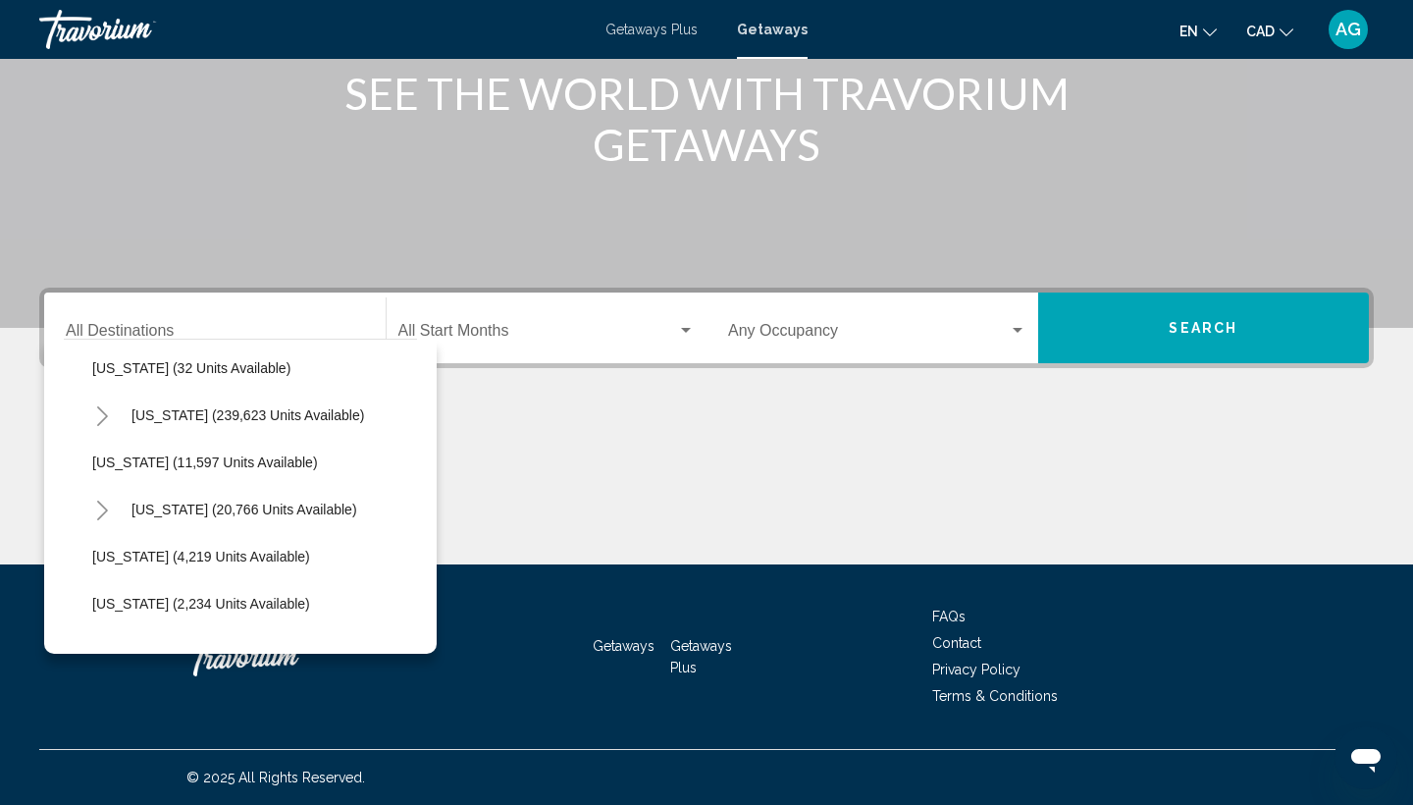
scroll to position [412, 1]
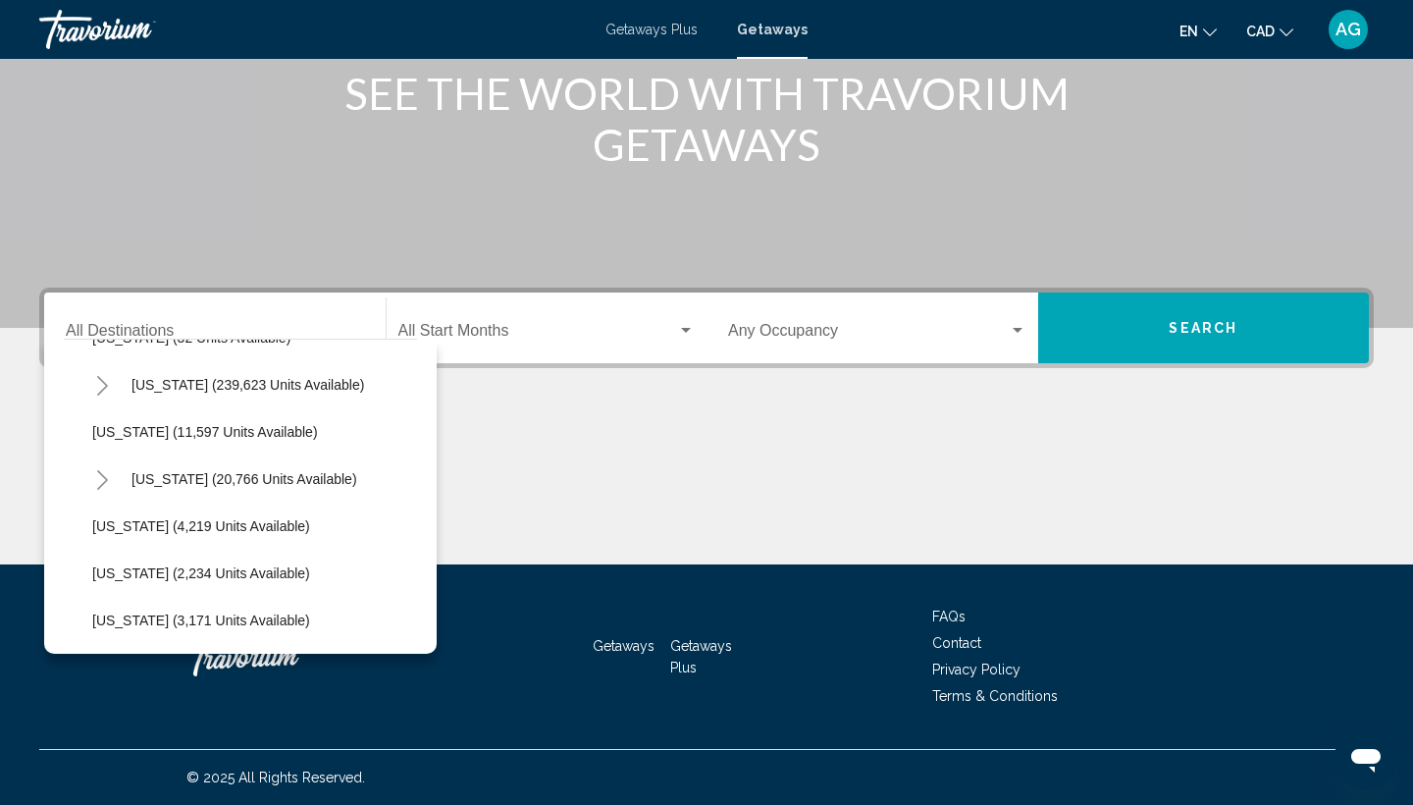
click at [101, 483] on icon "Toggle Hawaii (20,766 units available)" at bounding box center [102, 480] width 15 height 20
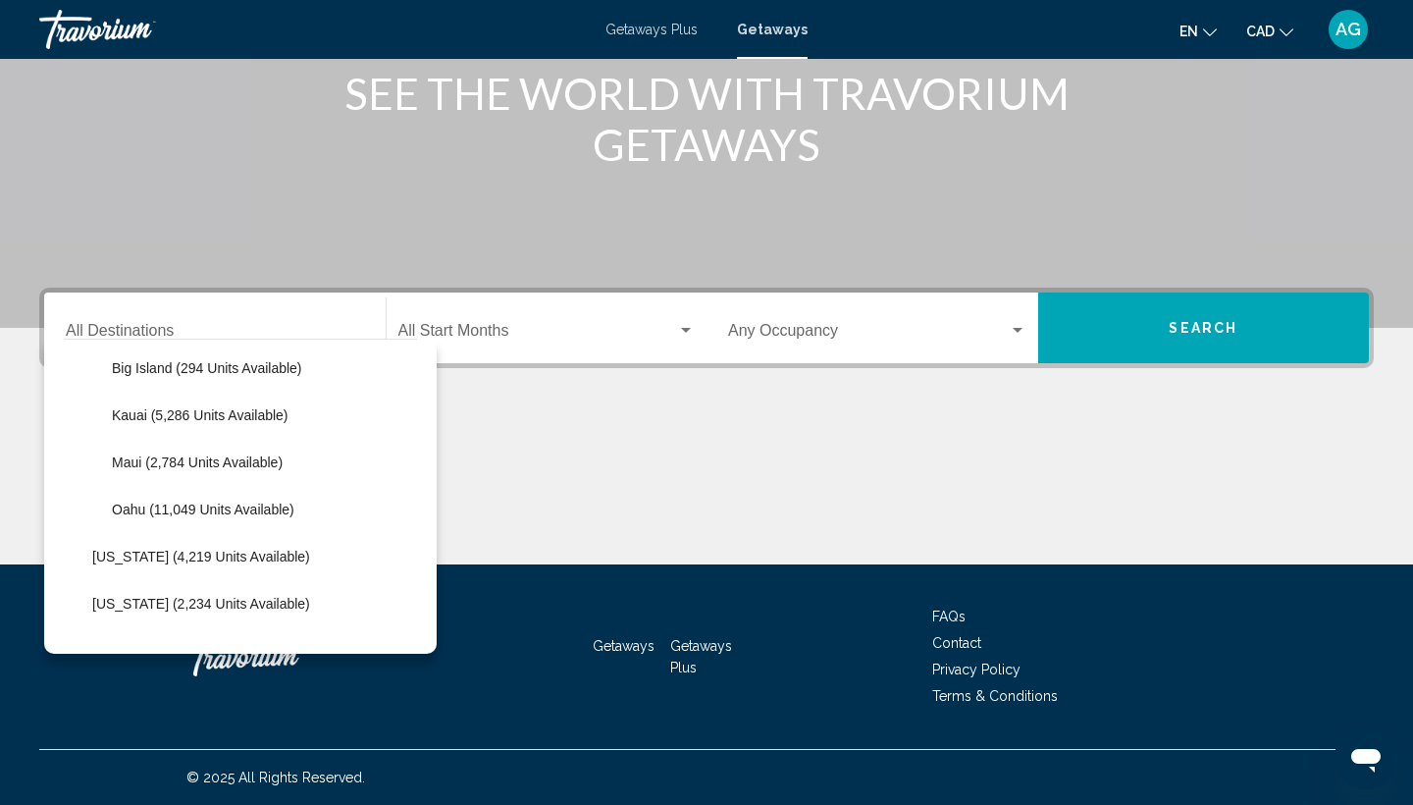
scroll to position [574, 1]
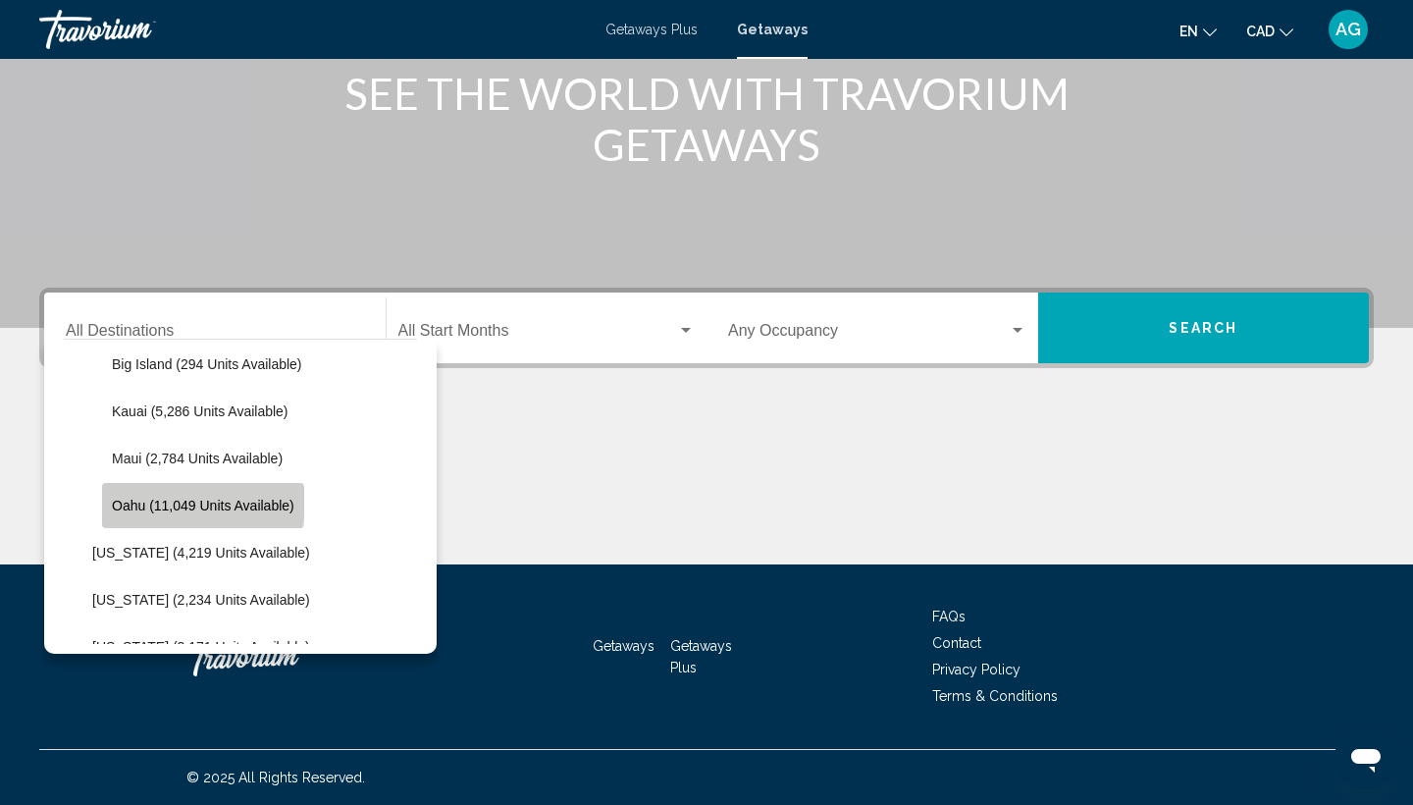
click at [179, 502] on span "Oahu (11,049 units available)" at bounding box center [203, 506] width 183 height 16
type input "**********"
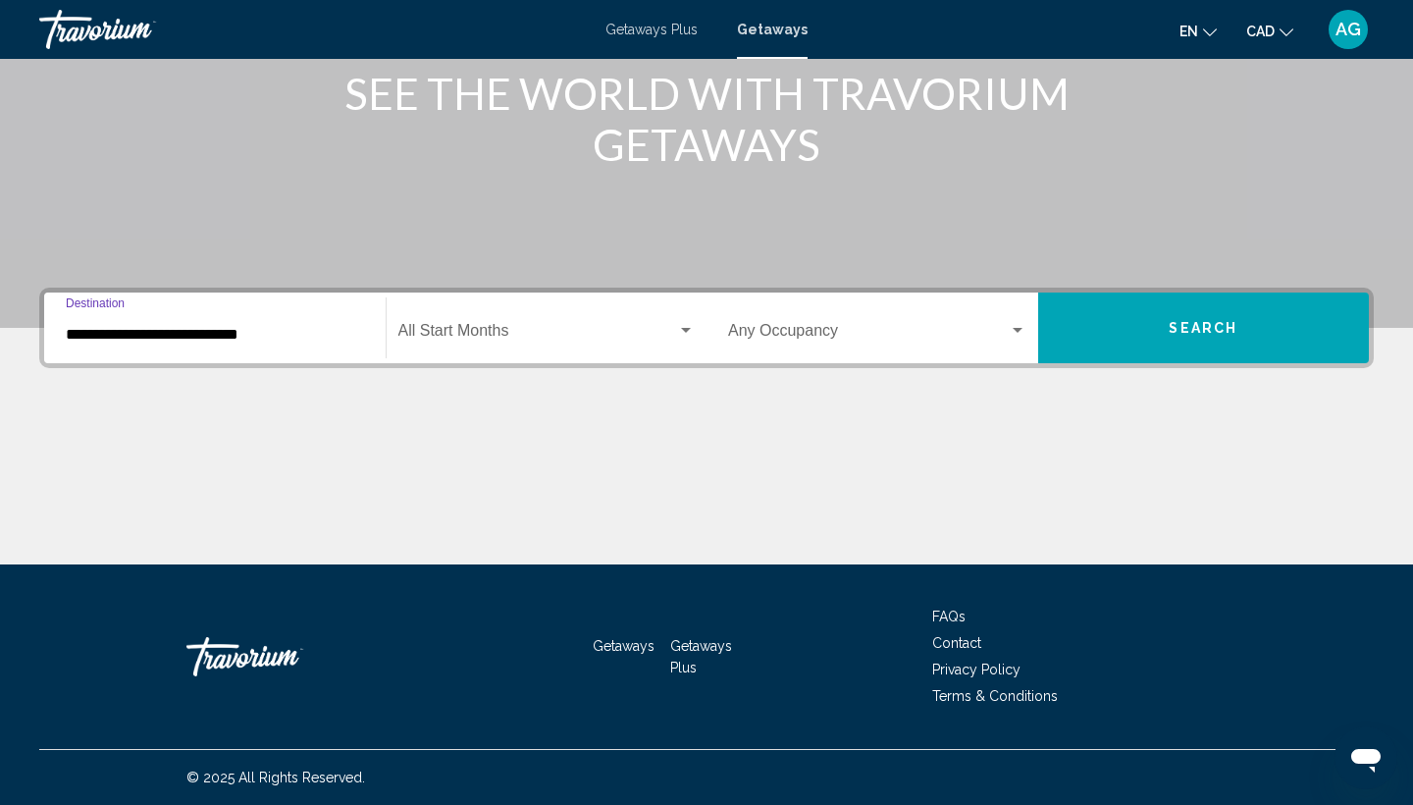
click at [1186, 341] on button "Search" at bounding box center [1205, 328] width 332 height 71
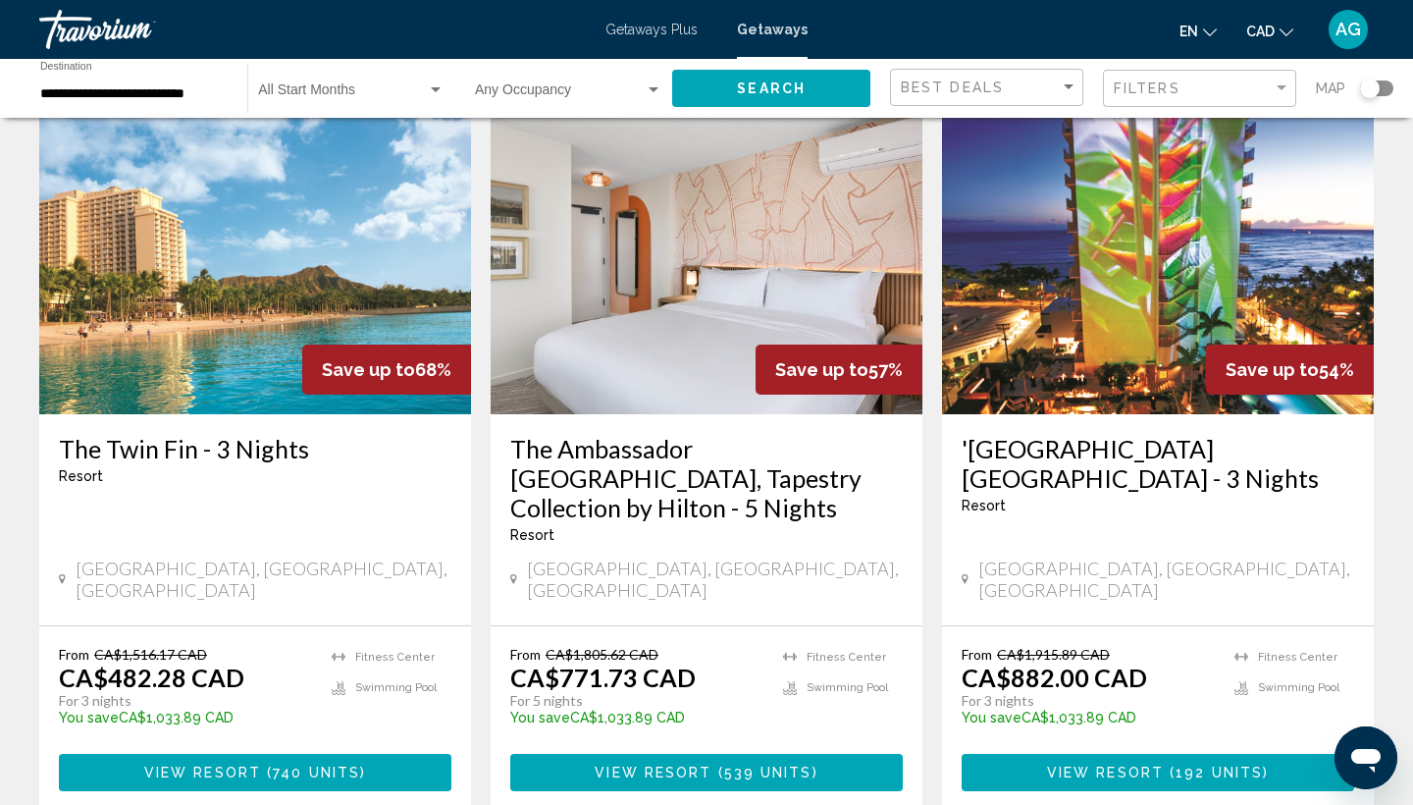
scroll to position [847, 0]
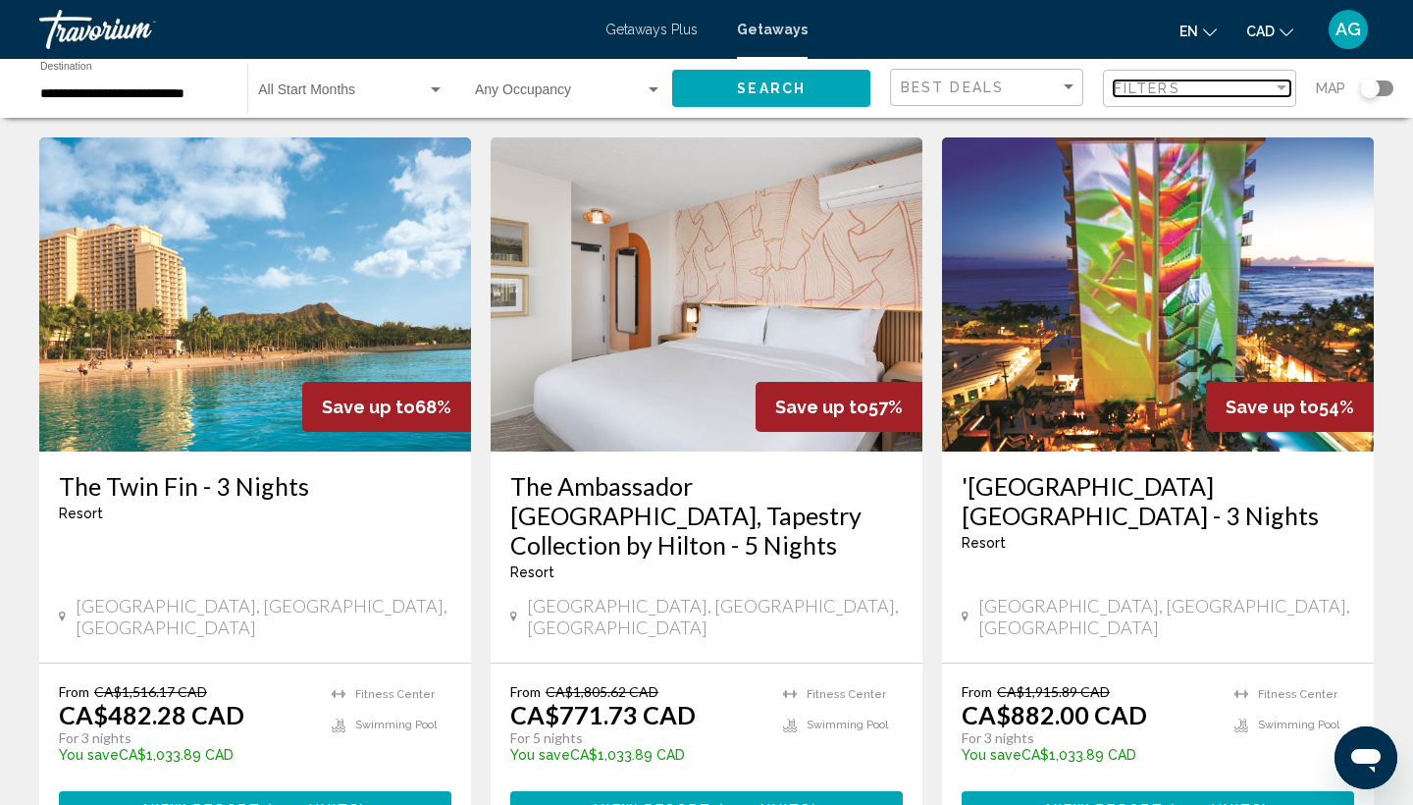
click at [1175, 95] on span "Filters" at bounding box center [1147, 88] width 67 height 16
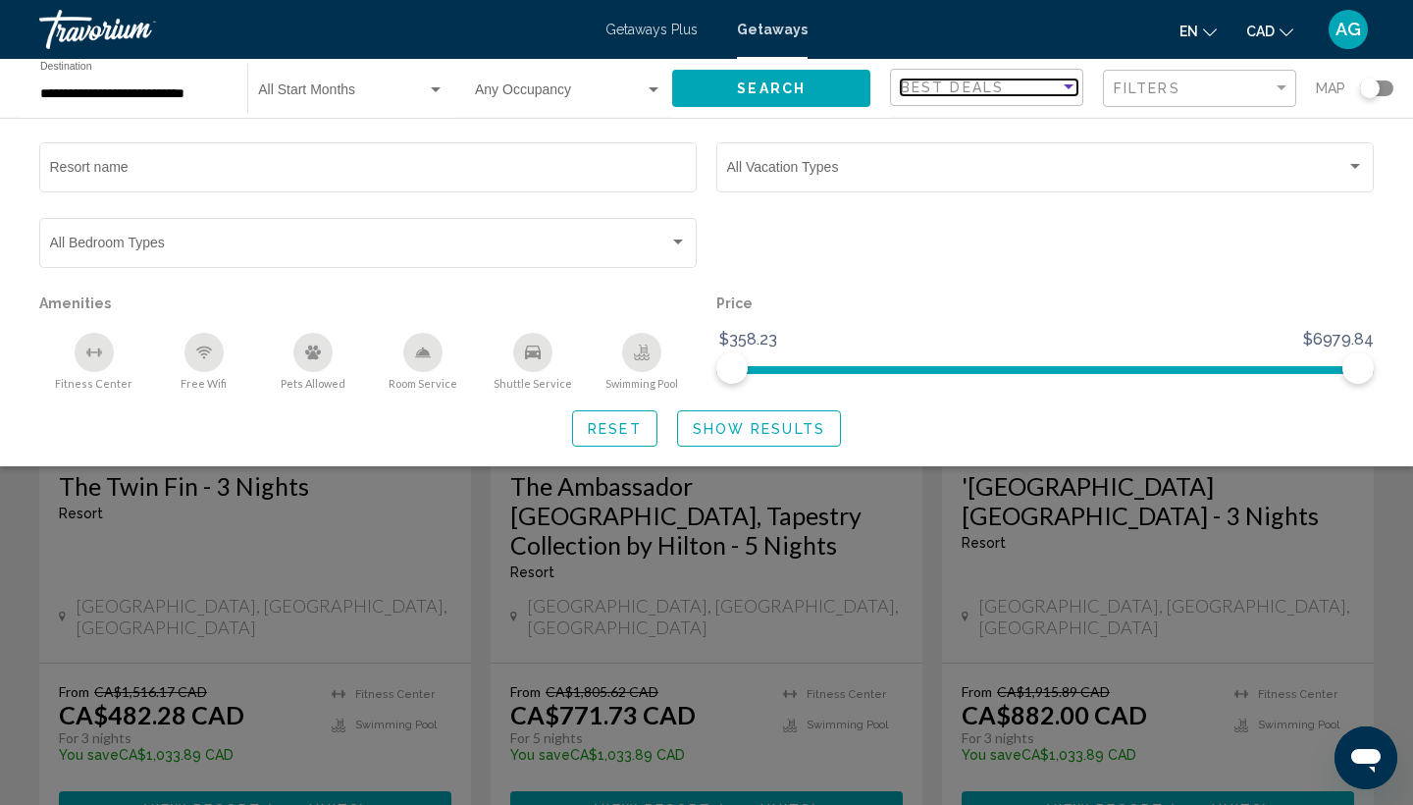
click at [1024, 91] on div "Best Deals" at bounding box center [980, 88] width 159 height 16
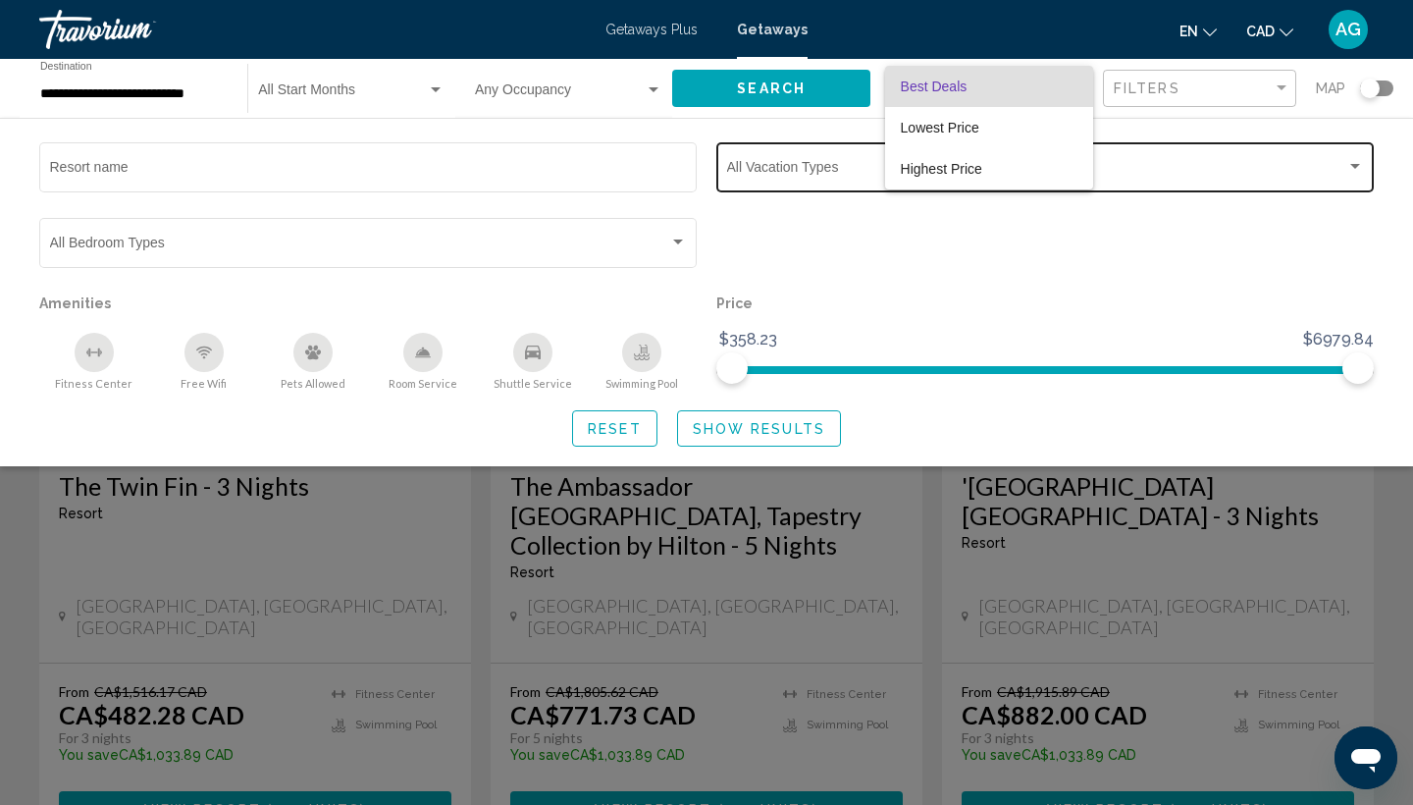
click at [1167, 173] on div at bounding box center [706, 402] width 1413 height 805
click at [1168, 174] on span "Search widget" at bounding box center [1036, 171] width 619 height 16
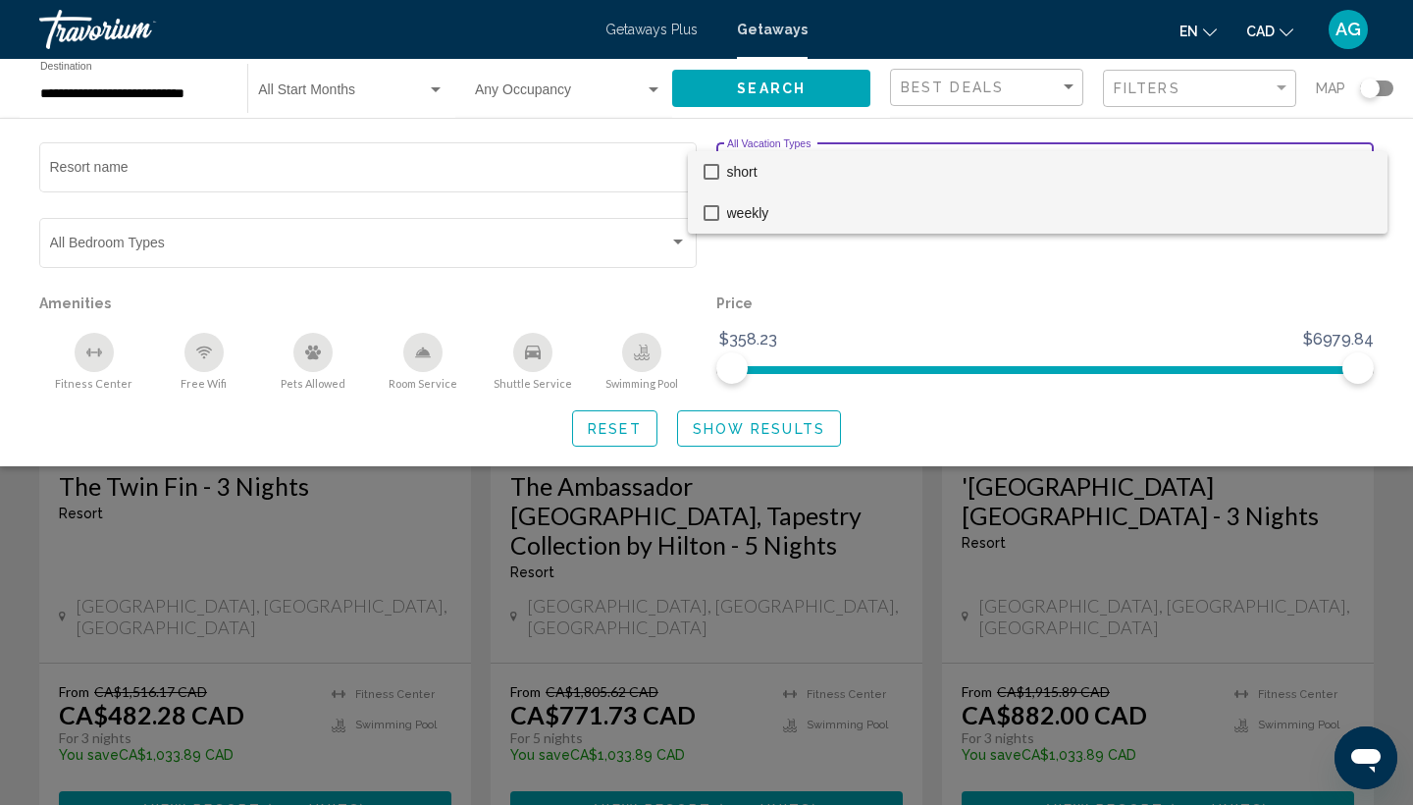
click at [1108, 197] on span "weekly" at bounding box center [1049, 212] width 645 height 41
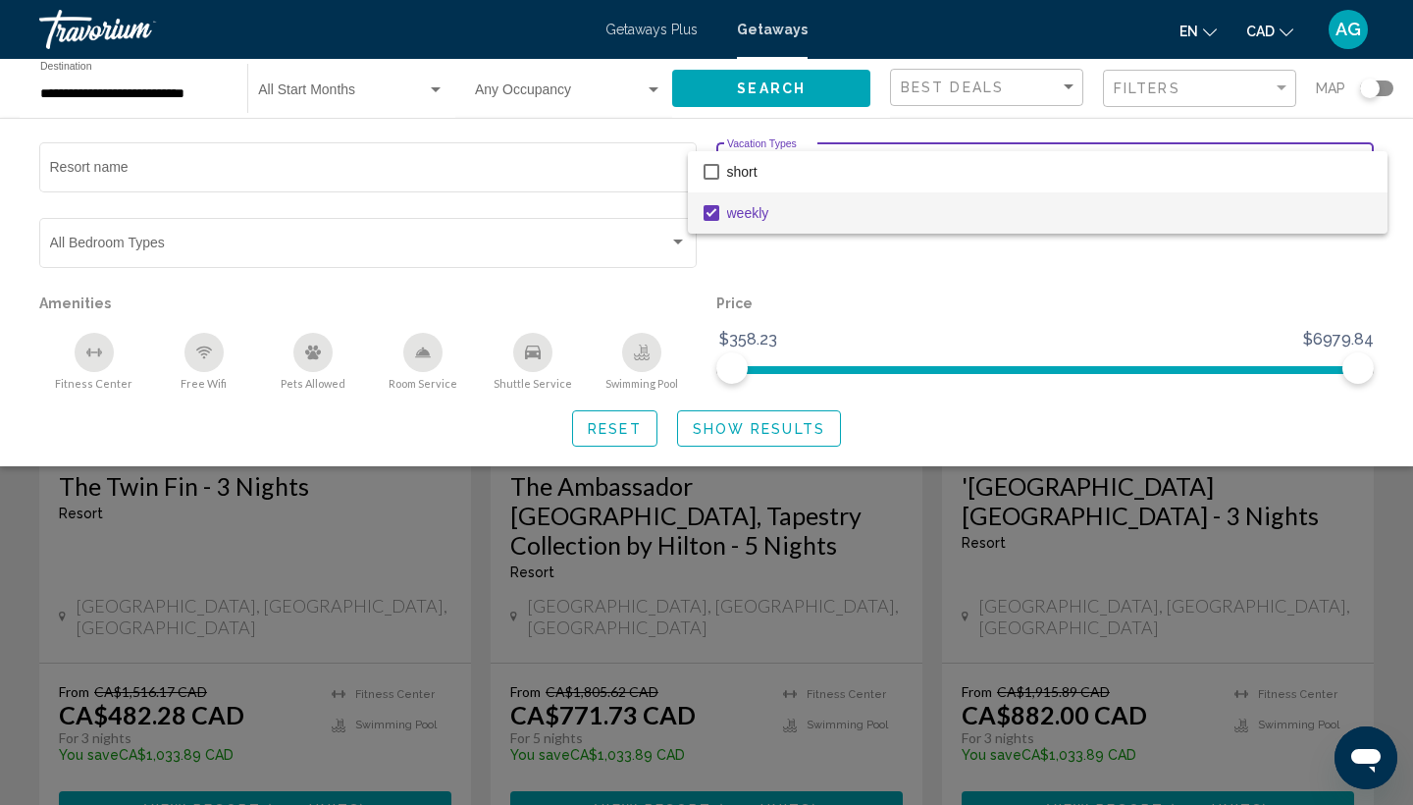
click at [713, 437] on div at bounding box center [706, 402] width 1413 height 805
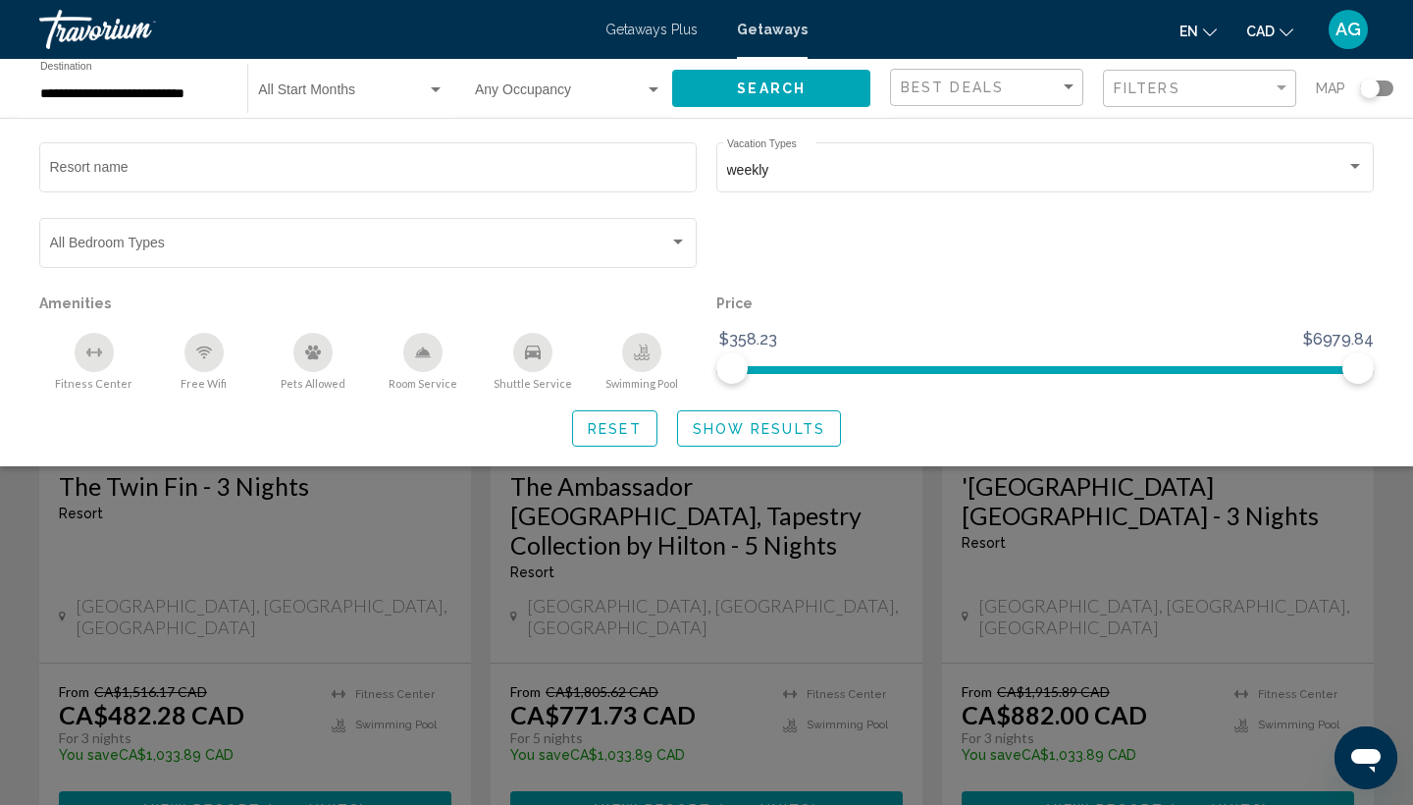
click at [753, 431] on span "Show Results" at bounding box center [759, 429] width 133 height 16
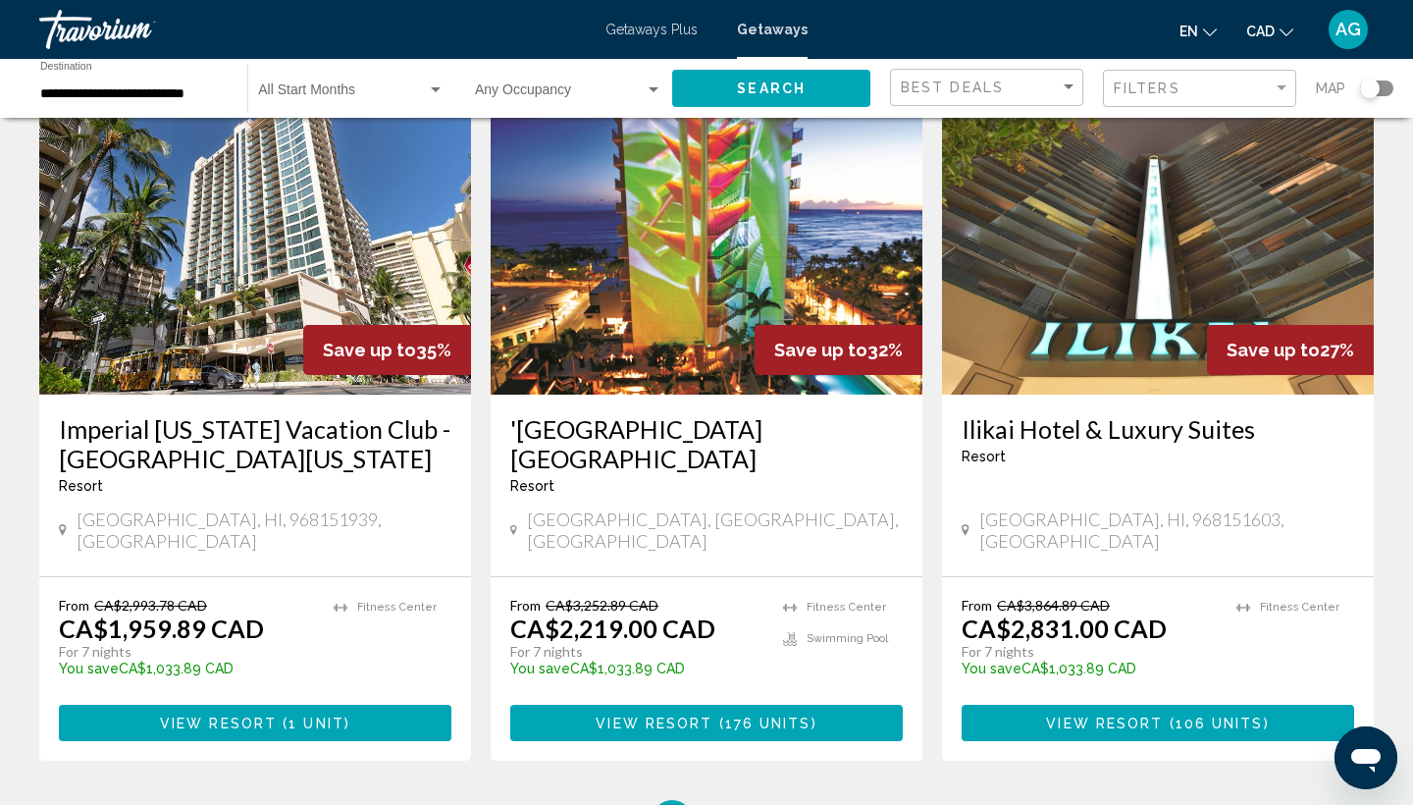
scroll to position [2426, 0]
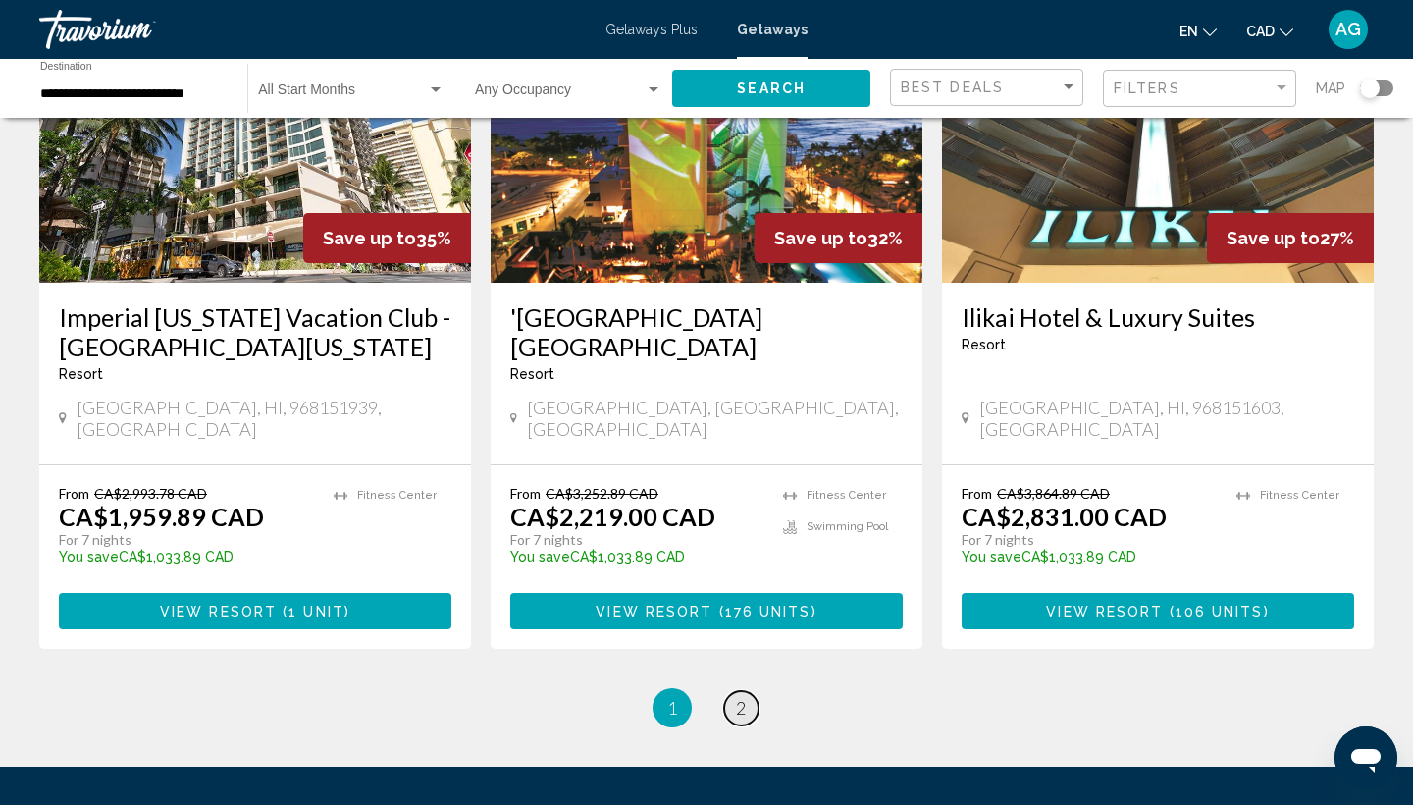
click at [737, 697] on span "2" at bounding box center [741, 708] width 10 height 22
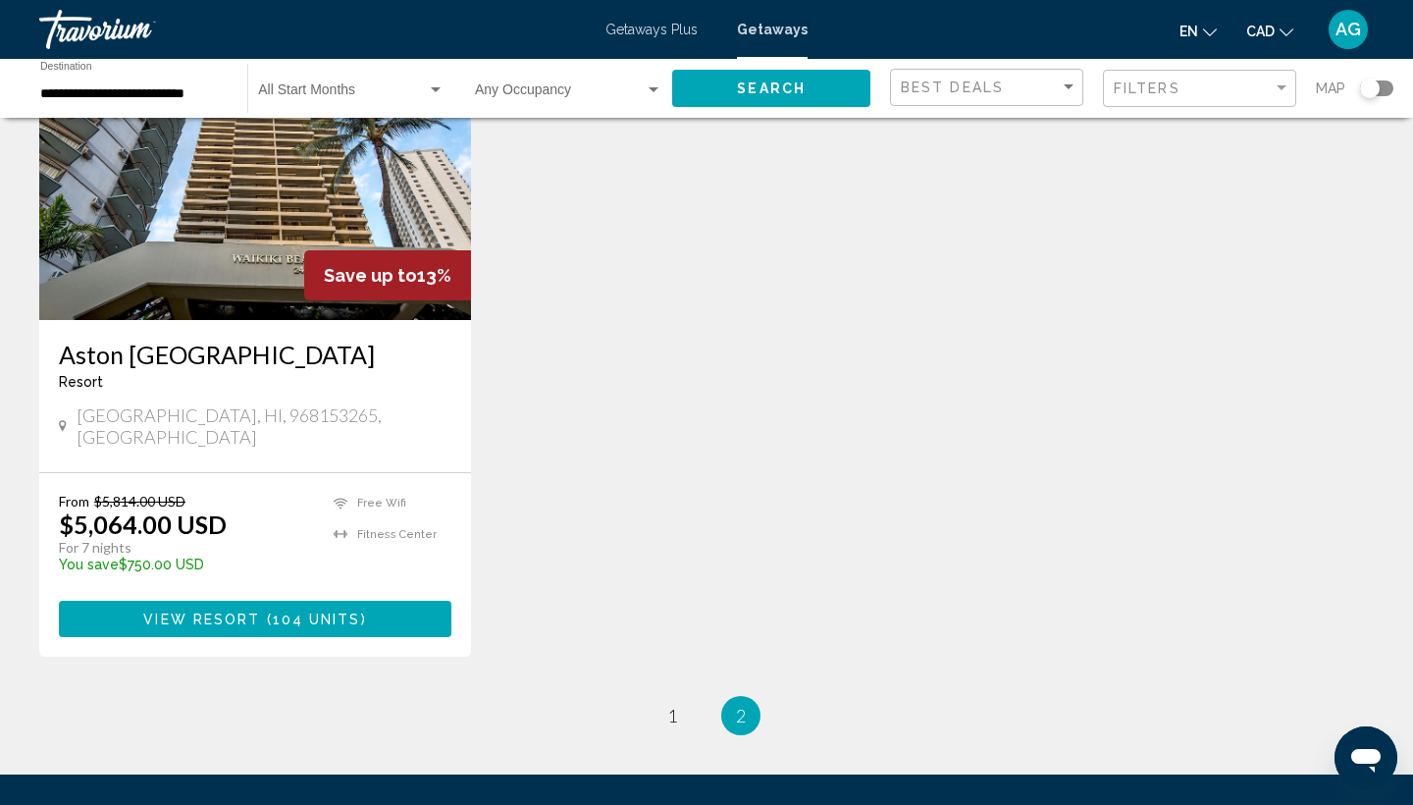
scroll to position [213, 0]
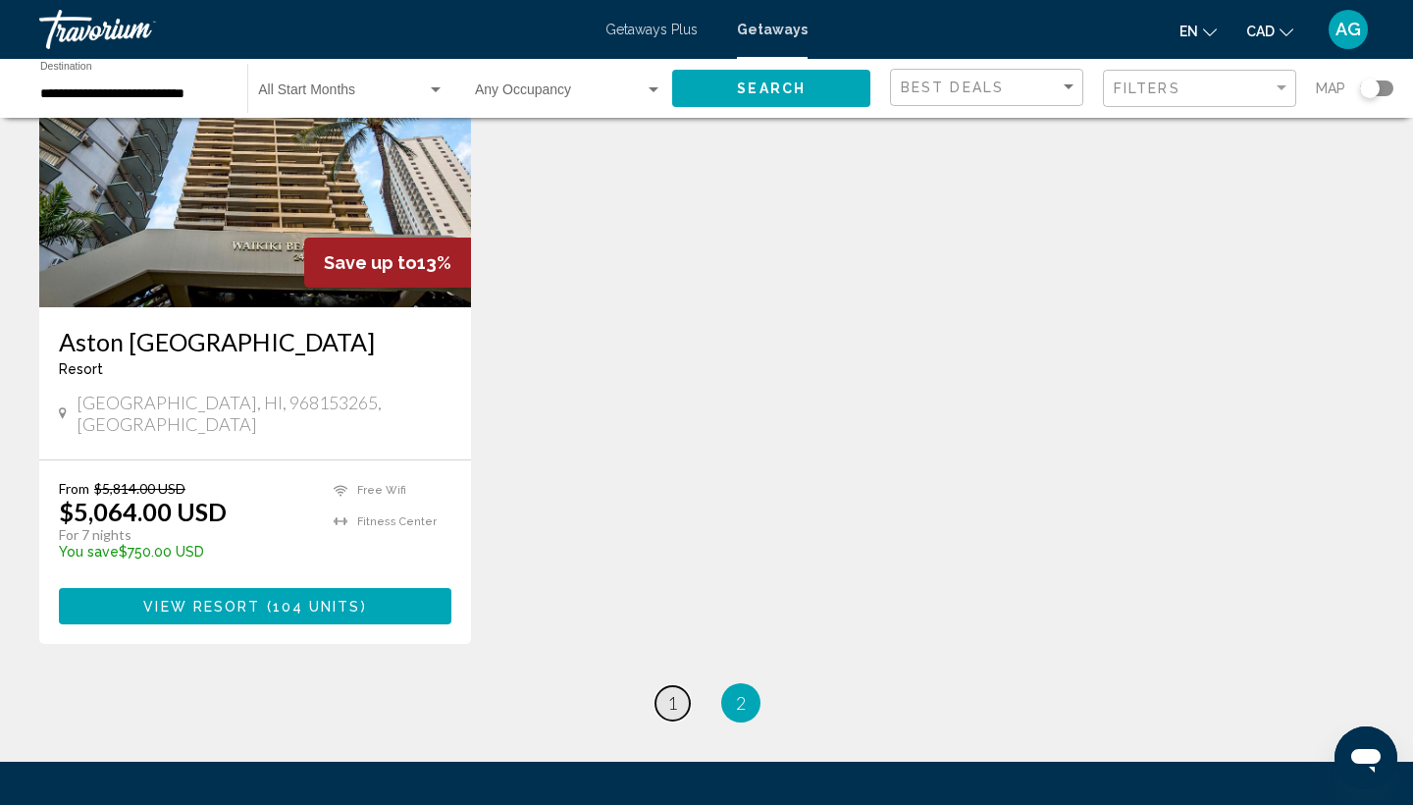
click at [662, 686] on link "page 1" at bounding box center [673, 703] width 34 height 34
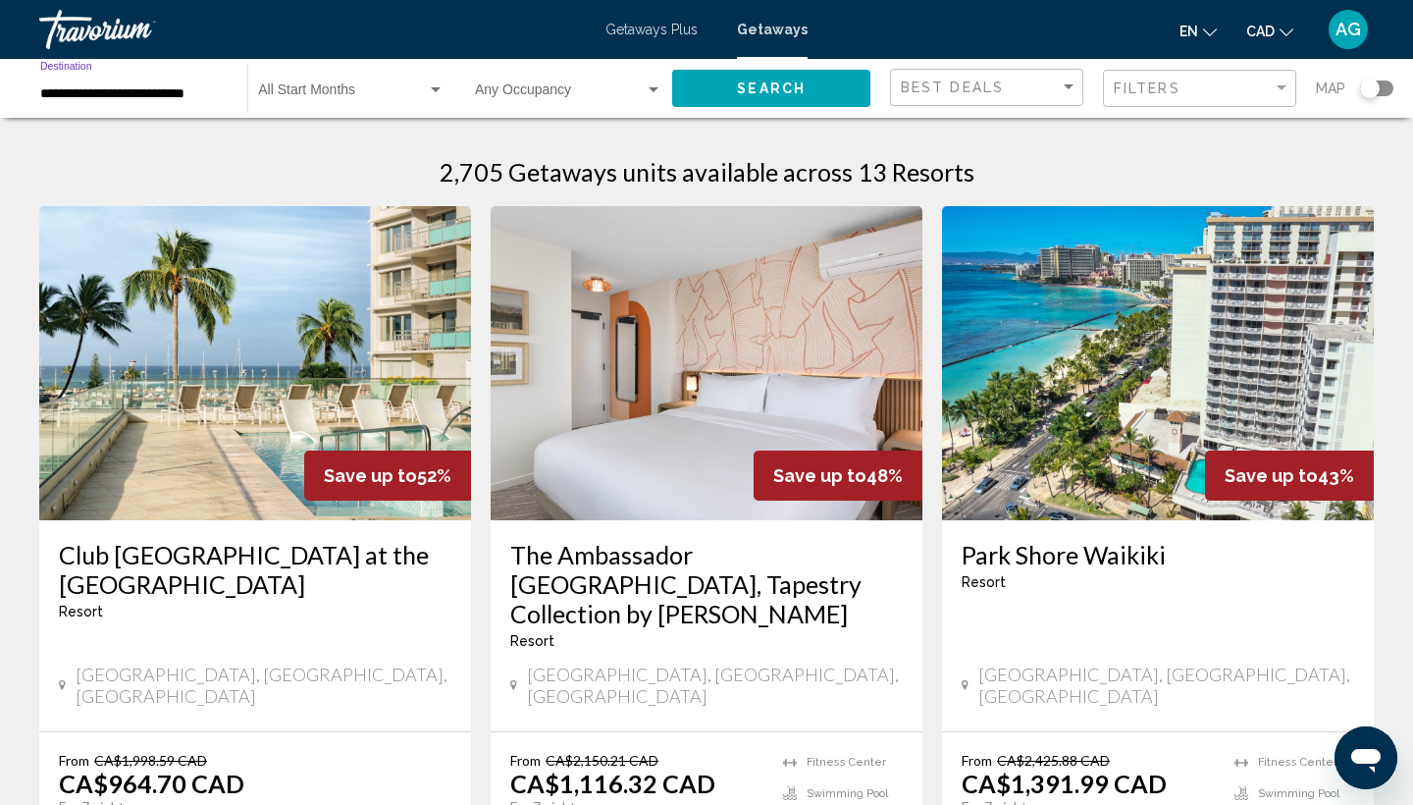
click at [214, 89] on input "**********" at bounding box center [133, 94] width 187 height 16
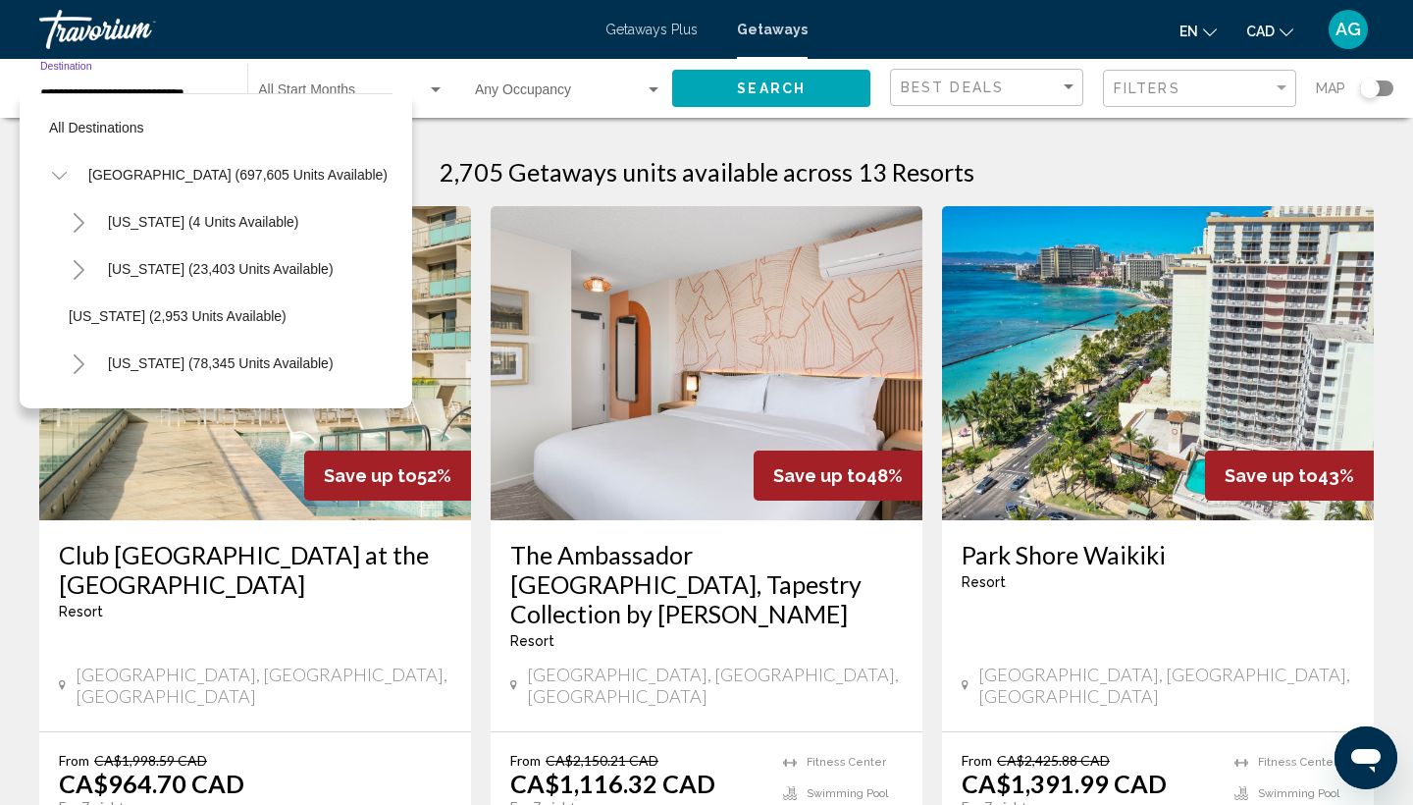
click at [56, 175] on icon "Toggle United States (697,605 units available)" at bounding box center [59, 176] width 15 height 20
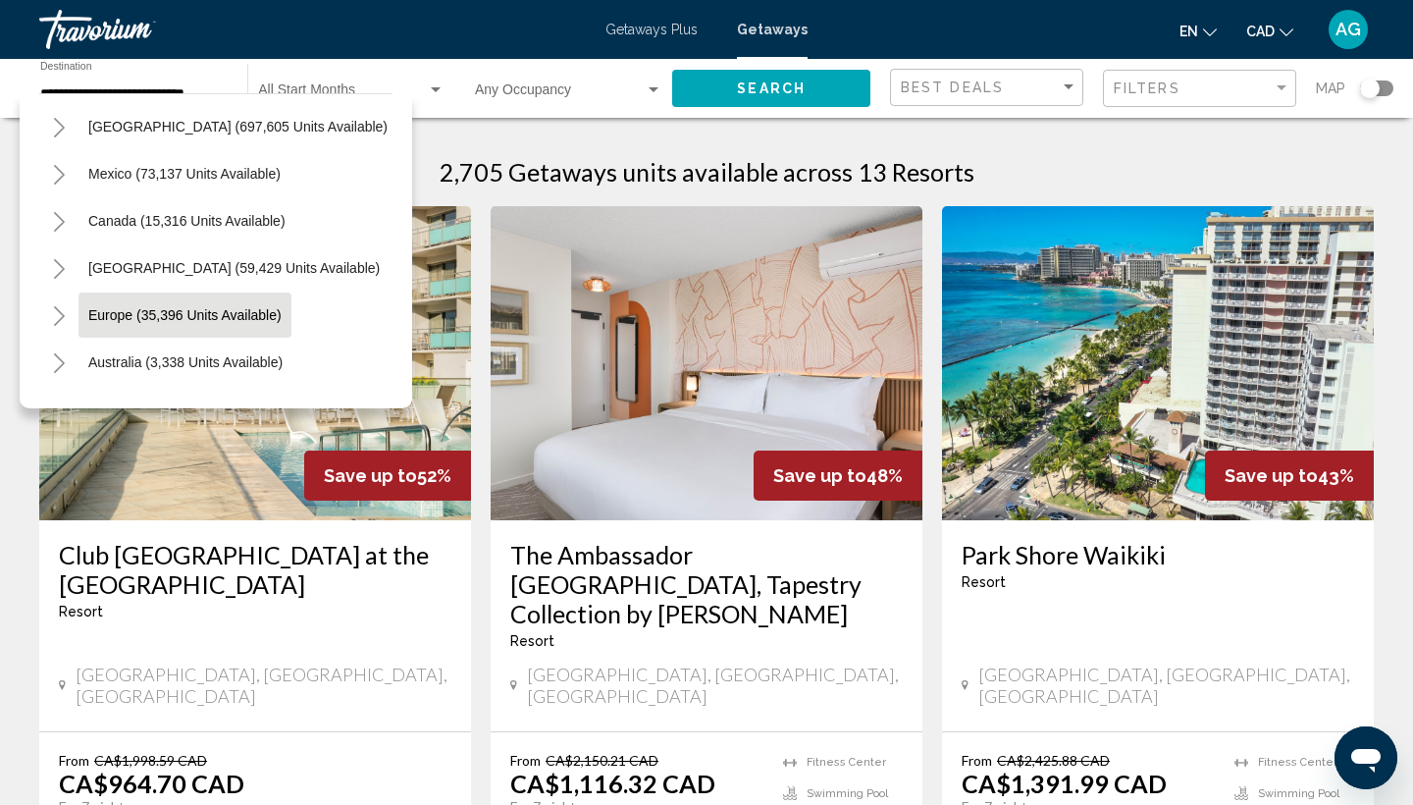
scroll to position [49, 0]
click at [116, 316] on span "Europe (35,396 units available)" at bounding box center [184, 314] width 193 height 16
type input "**********"
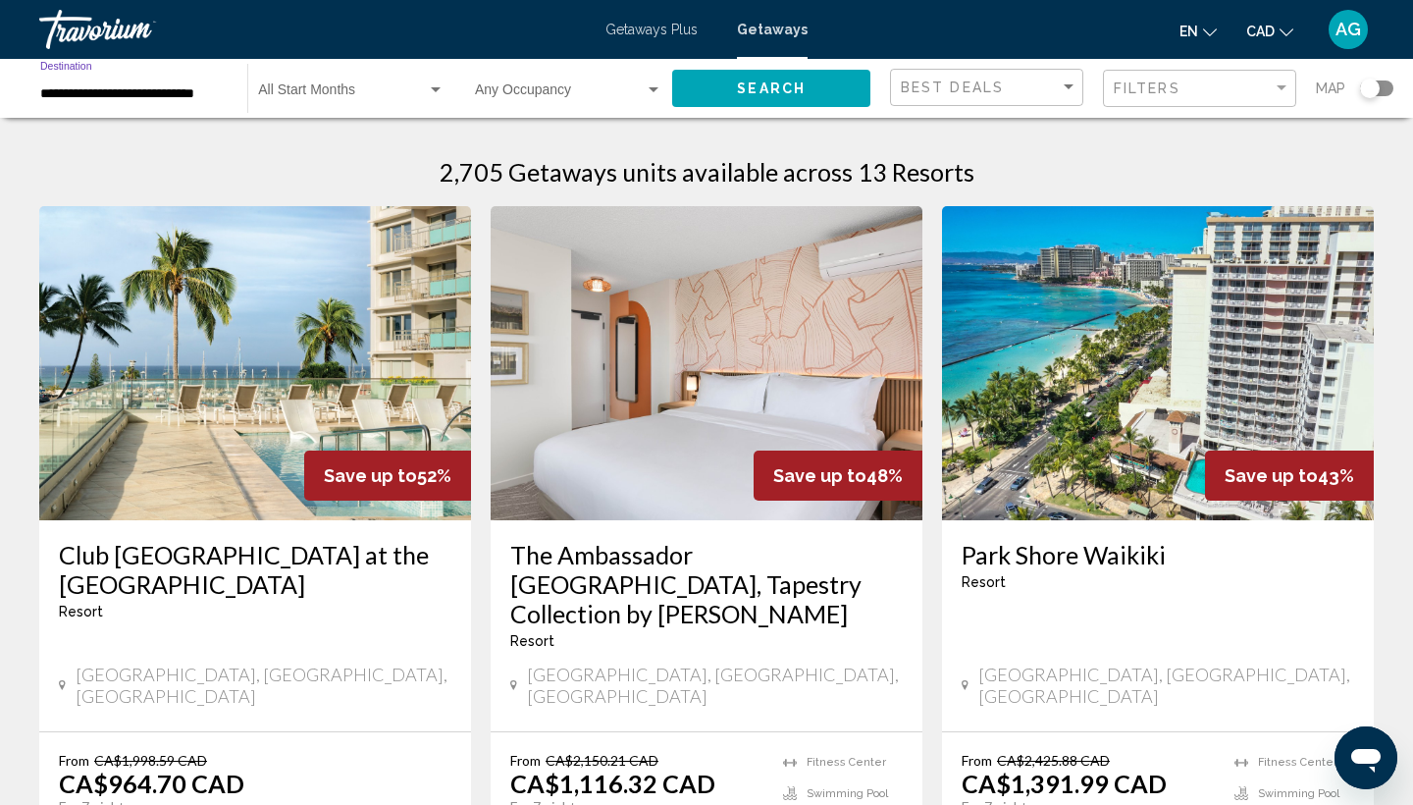
click at [784, 97] on button "Search" at bounding box center [771, 88] width 198 height 36
